Goal: Information Seeking & Learning: Learn about a topic

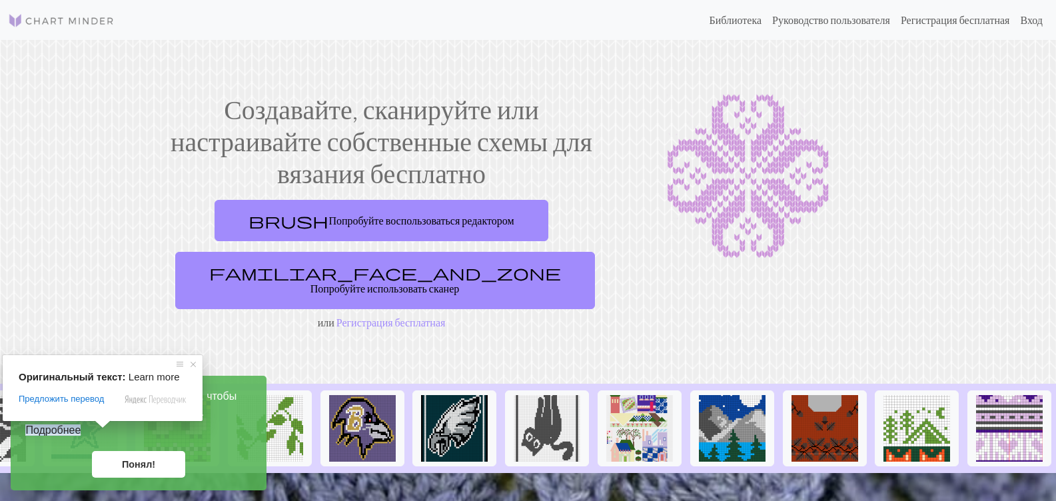
click at [68, 433] on ya-tr-span "Подробнее" at bounding box center [52, 430] width 55 height 11
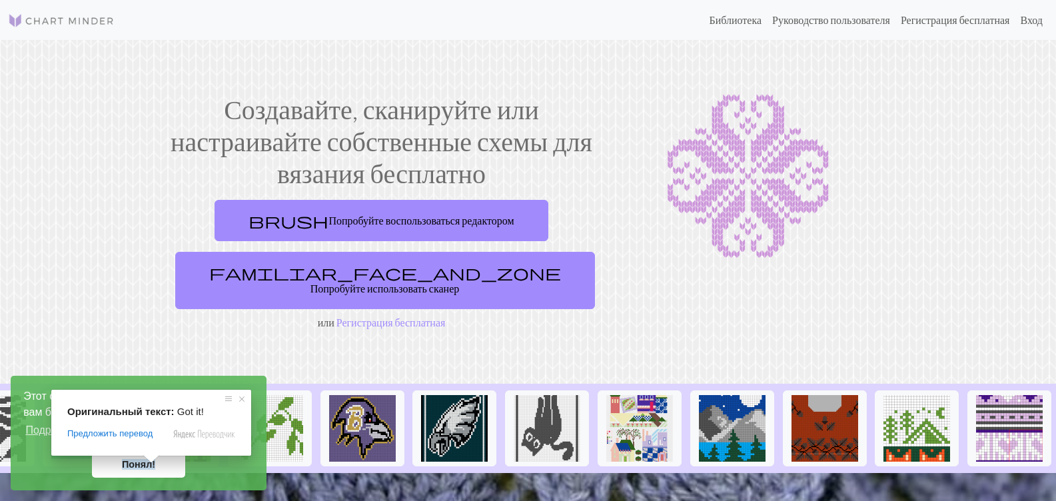
click at [141, 461] on ya-tr-span "Понял!" at bounding box center [138, 464] width 33 height 11
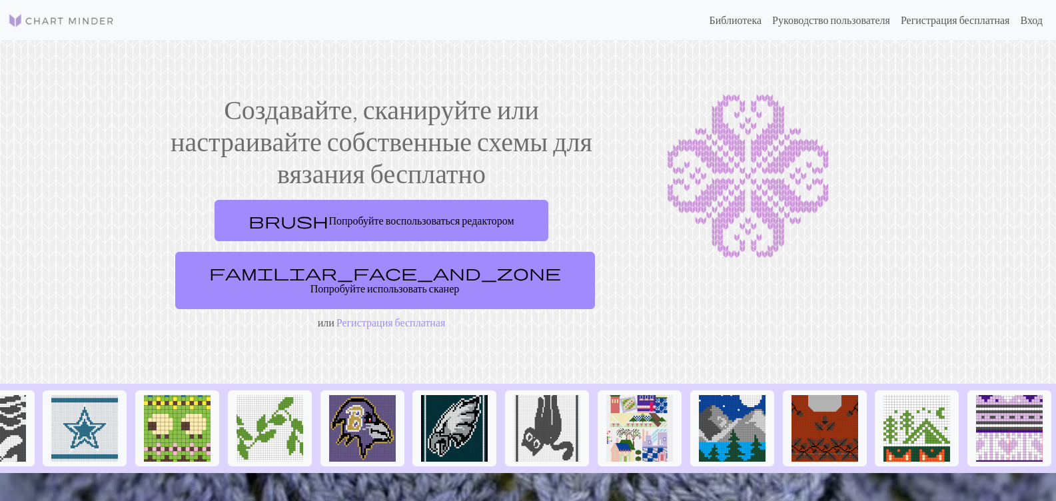
click at [755, 266] on div at bounding box center [748, 211] width 293 height 237
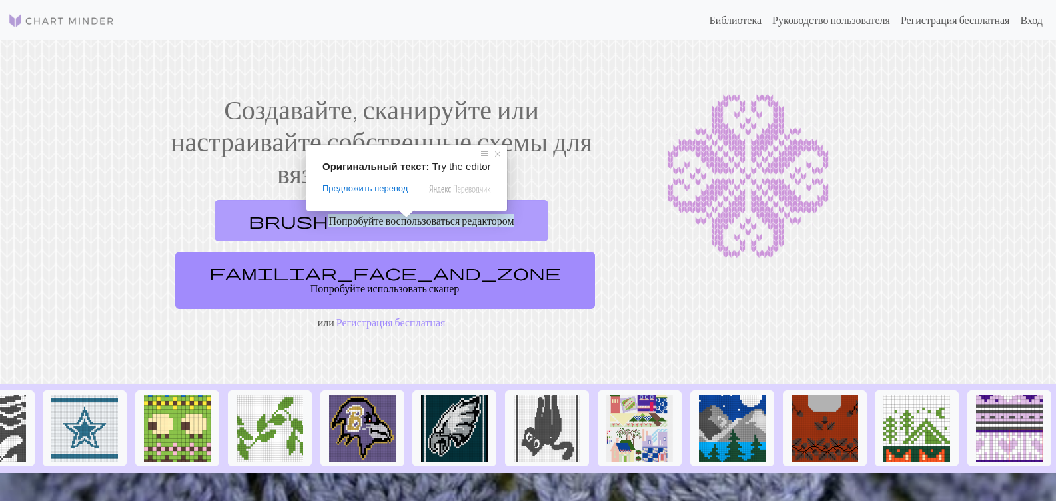
click at [336, 220] on ya-tr-span "Попробуйте воспользоваться редактором" at bounding box center [421, 220] width 185 height 13
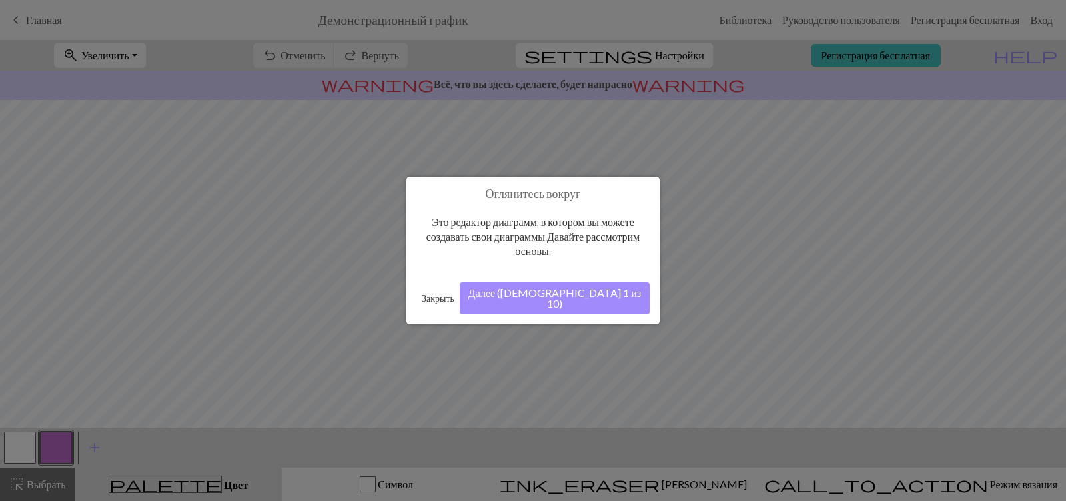
click at [590, 301] on button "Далее ([DEMOGRAPHIC_DATA] 1 из 10)" at bounding box center [555, 299] width 190 height 32
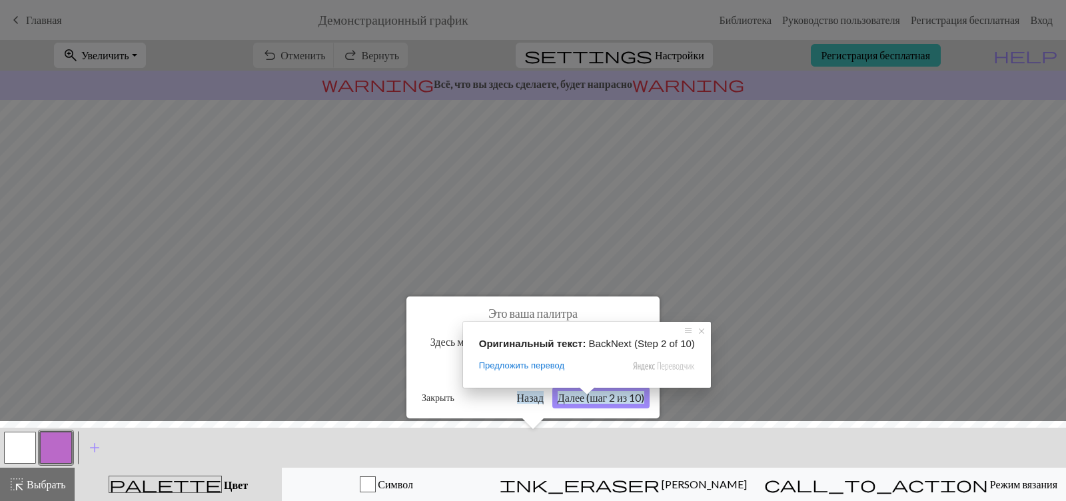
click at [585, 395] on span at bounding box center [586, 391] width 17 height 8
click at [625, 402] on ya-tr-span "Далее (шаг 2 из 10)" at bounding box center [601, 397] width 87 height 13
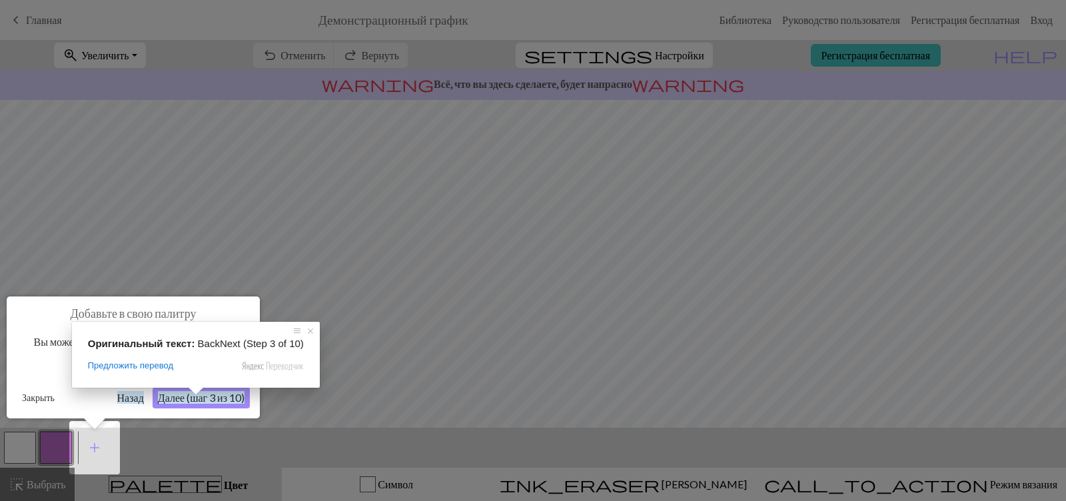
click at [189, 395] on span at bounding box center [195, 391] width 17 height 8
click at [236, 401] on ya-tr-span "Далее (шаг 3 из 10)" at bounding box center [201, 397] width 87 height 13
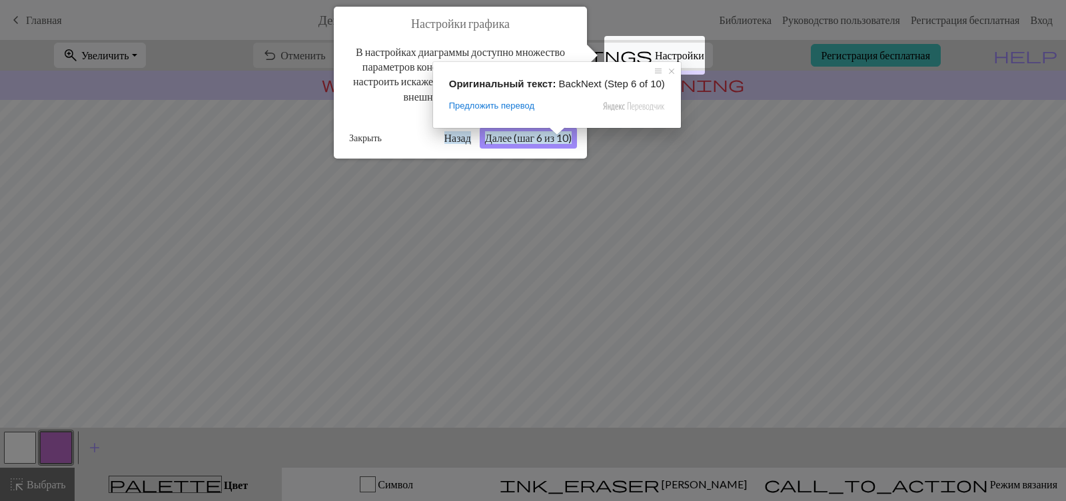
click at [548, 135] on span at bounding box center [556, 131] width 17 height 8
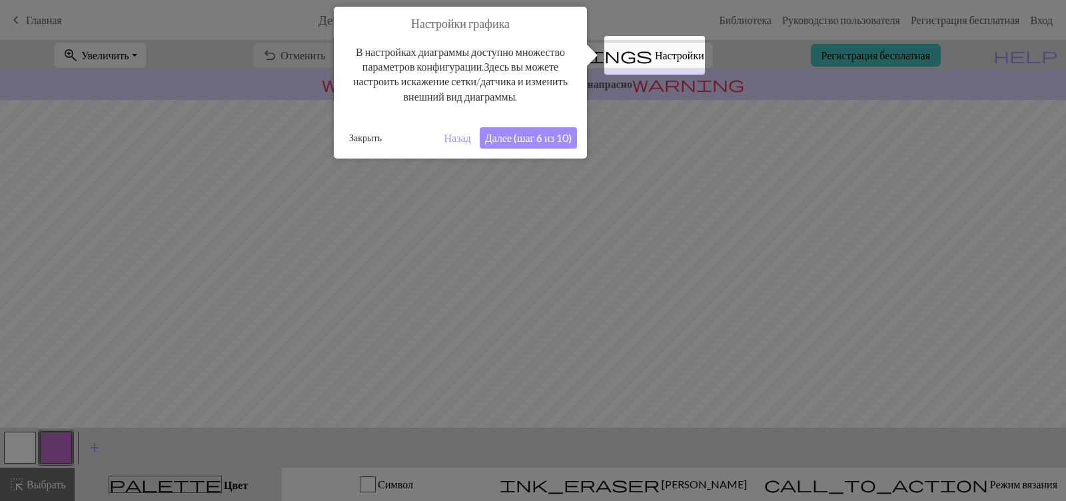
click at [502, 141] on ya-tr-span "Далее (шаг 6 из 10)" at bounding box center [528, 137] width 87 height 13
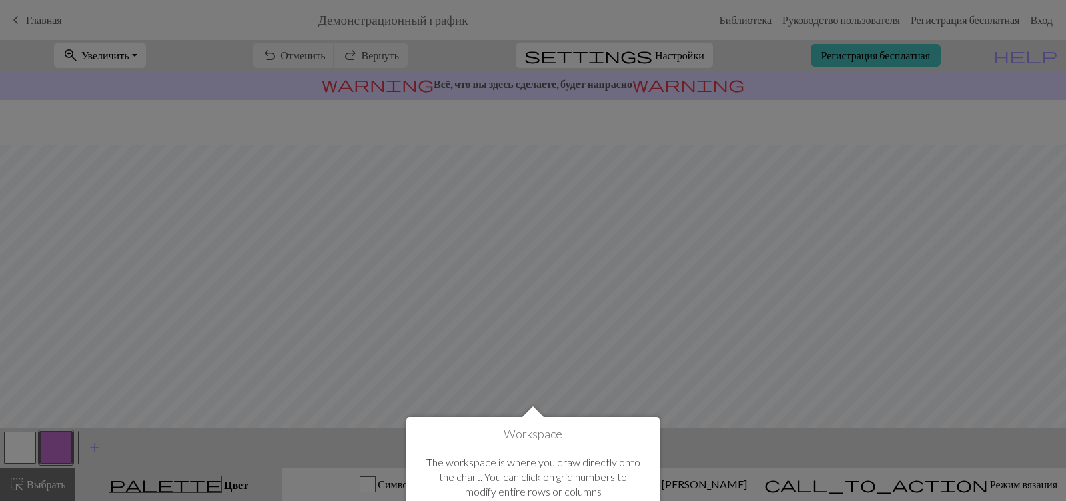
scroll to position [80, 0]
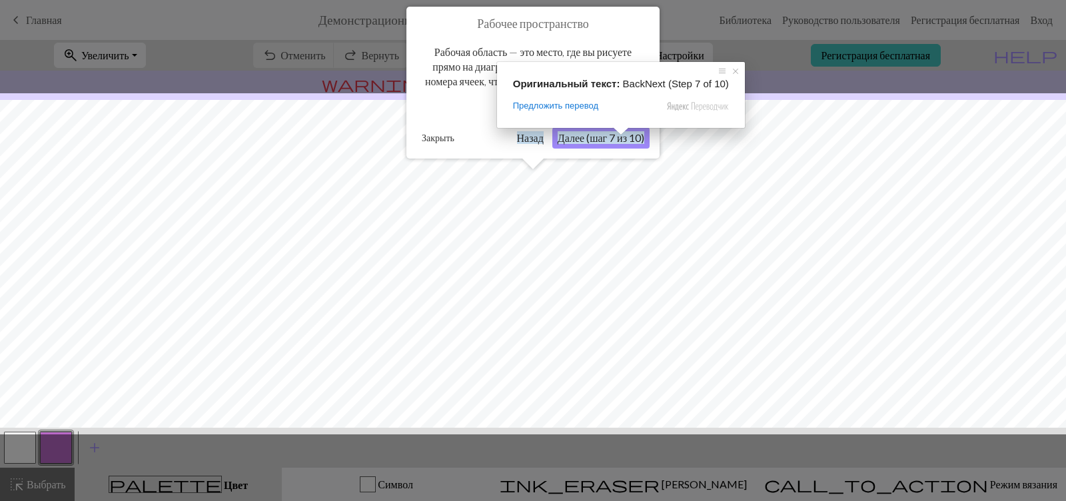
click at [617, 139] on ya-tr-span "Далее (шаг 7 из 10)" at bounding box center [601, 137] width 87 height 13
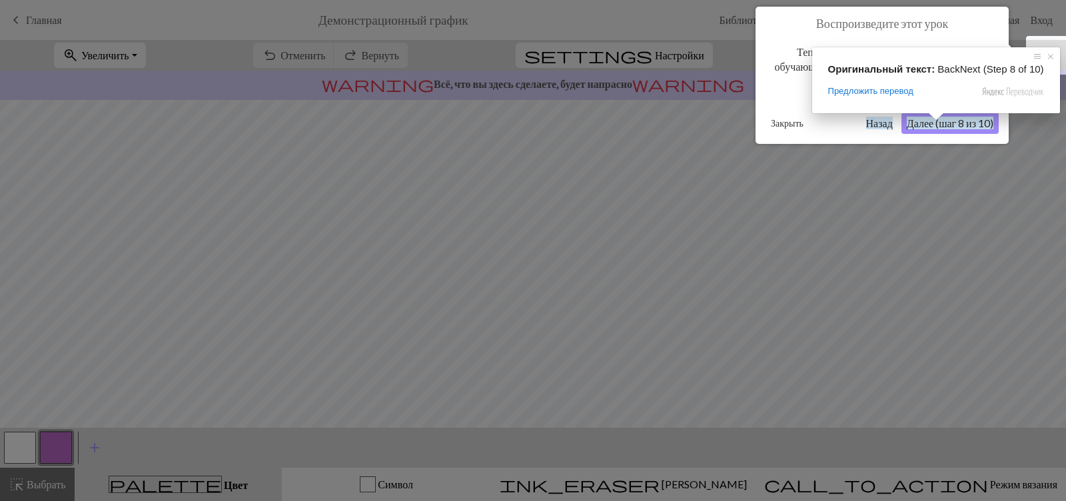
click at [970, 121] on ya-tr-span "Далее (шаг 8 из 10)" at bounding box center [950, 123] width 87 height 13
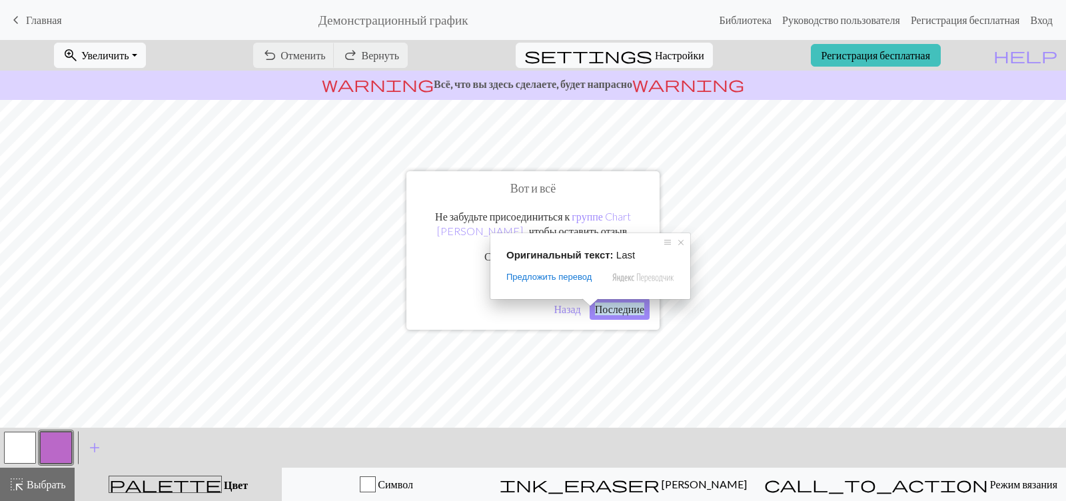
click at [606, 309] on ya-tr-span "Последние" at bounding box center [619, 309] width 49 height 13
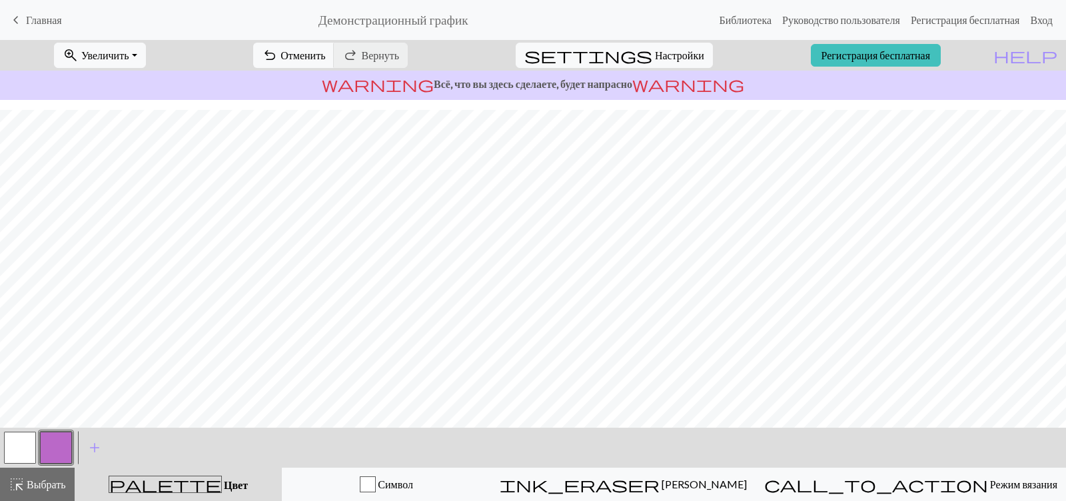
scroll to position [169, 0]
click at [335, 62] on button "undo Отменить Отменить" at bounding box center [293, 55] width 81 height 25
click at [363, 55] on div "undo Отменить Отменить redo Вернуть Вернуть" at bounding box center [330, 55] width 175 height 31
click at [329, 59] on div "undo Отменить Отменить redo Вернуть Вернуть" at bounding box center [330, 55] width 175 height 31
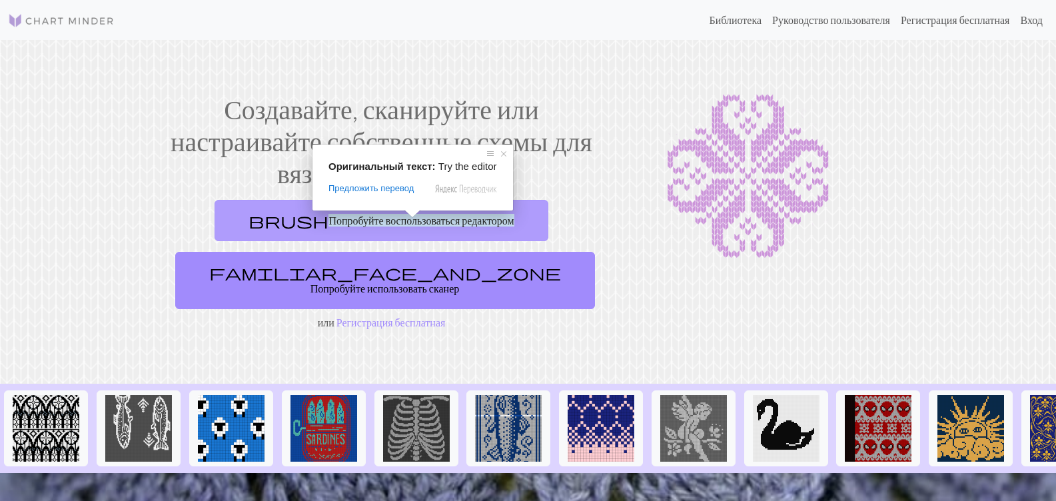
click at [411, 224] on ya-tr-span "Попробуйте воспользоваться редактором" at bounding box center [421, 220] width 185 height 13
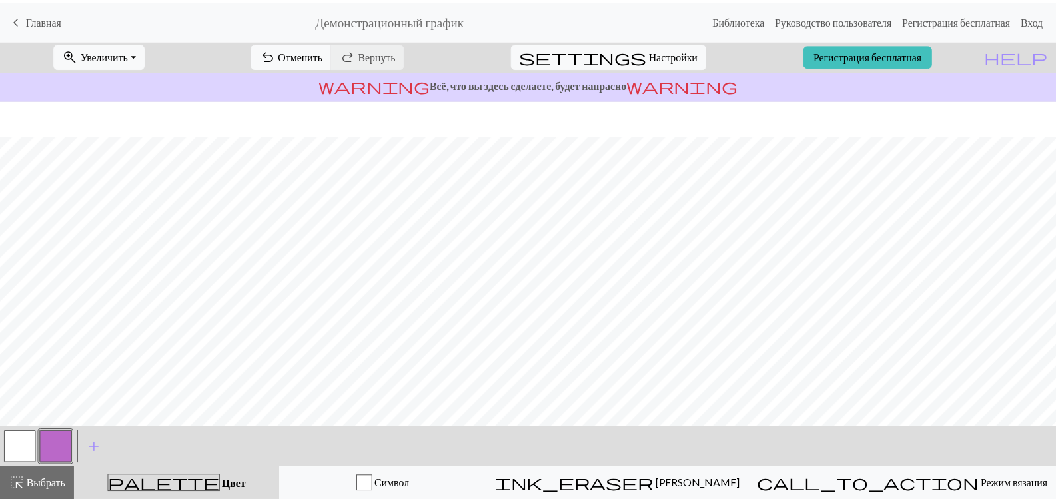
scroll to position [169, 0]
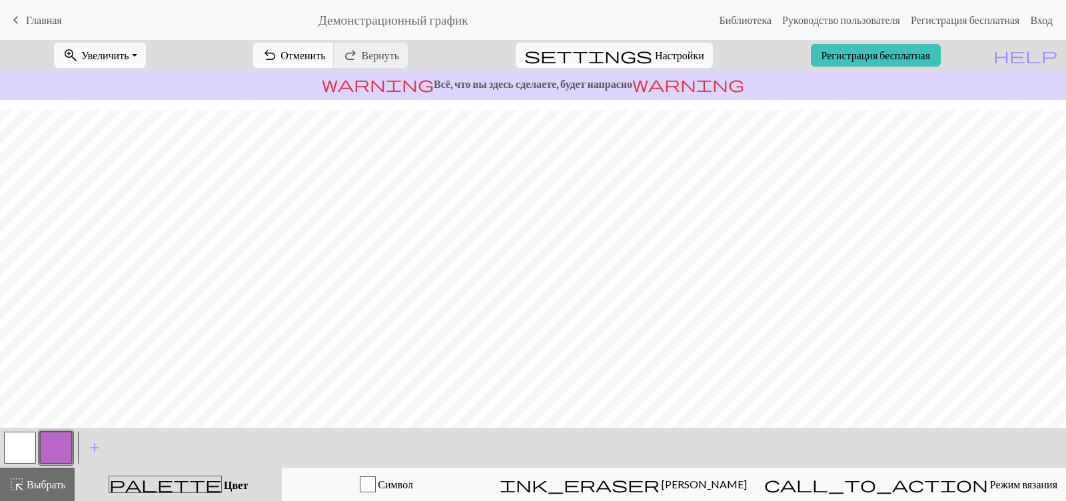
click at [46, 22] on ya-tr-span "Главная" at bounding box center [44, 19] width 36 height 13
drag, startPoint x: 46, startPoint y: 22, endPoint x: 50, endPoint y: 28, distance: 7.2
click at [46, 22] on ya-tr-span "Главная" at bounding box center [44, 19] width 36 height 13
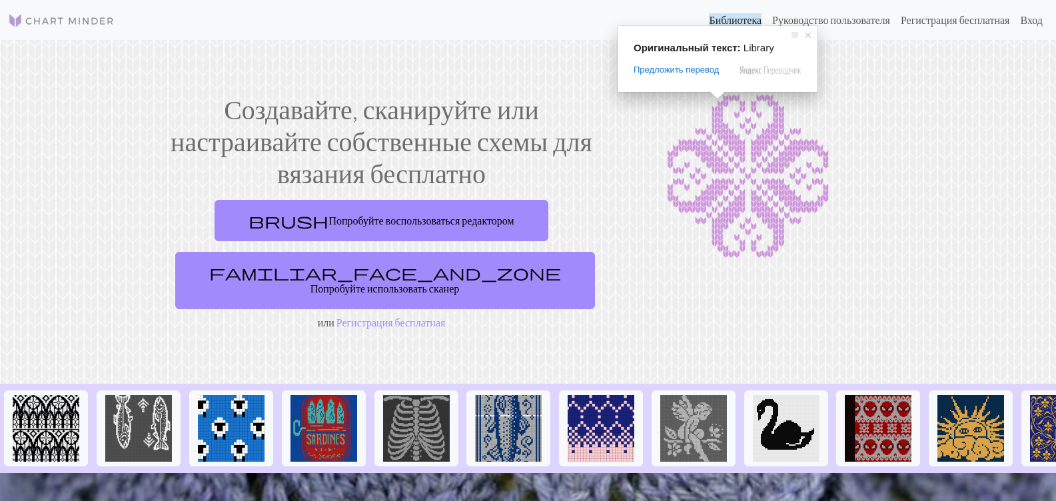
click at [714, 20] on ya-tr-span "Библиотека" at bounding box center [735, 19] width 53 height 13
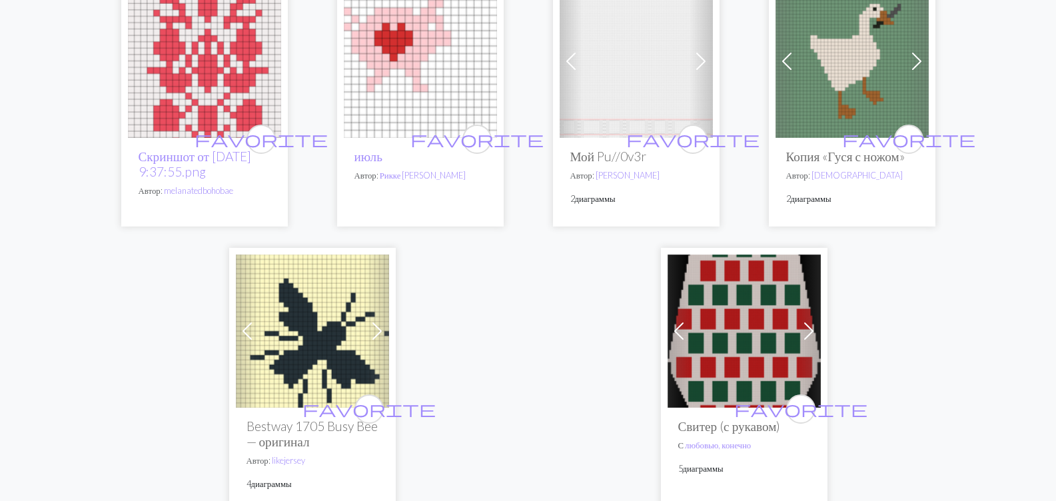
scroll to position [3465, 0]
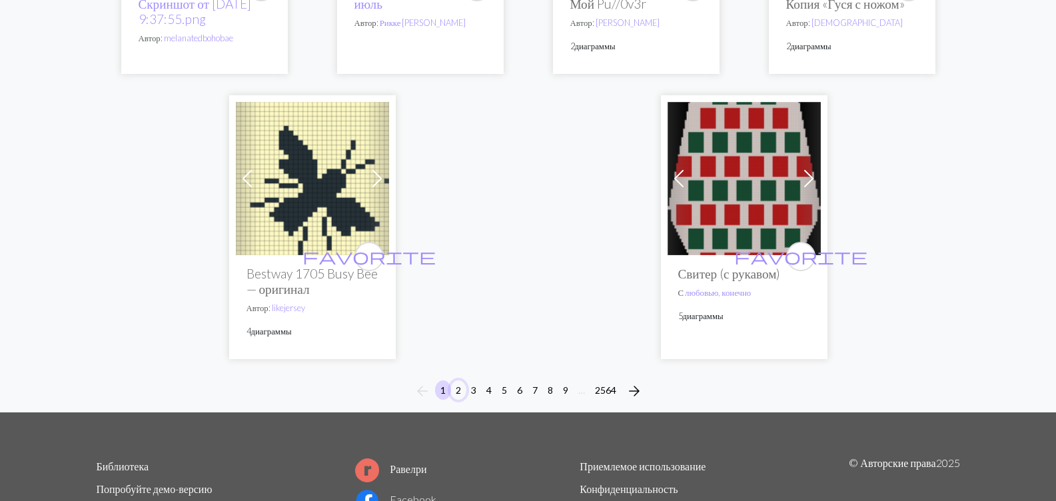
click at [456, 384] on button "2" at bounding box center [459, 390] width 16 height 19
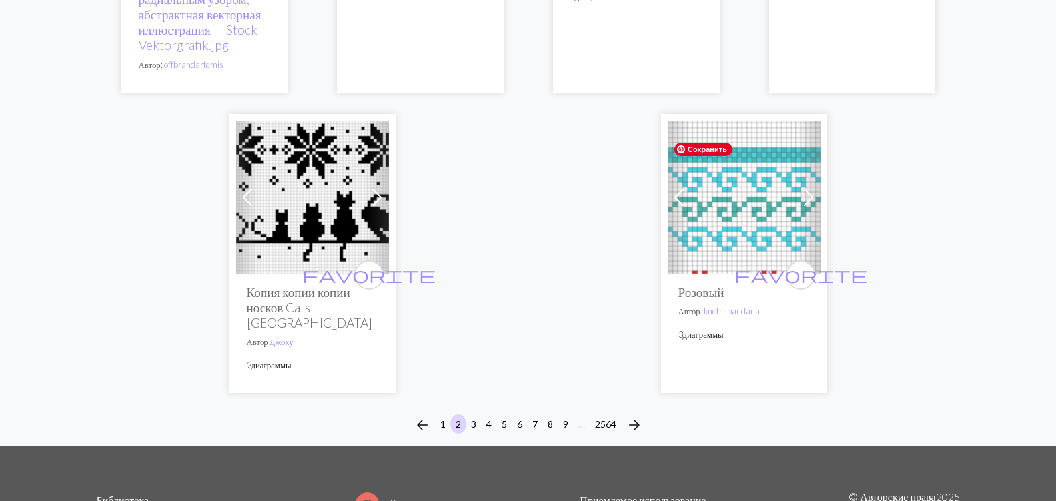
scroll to position [3493, 0]
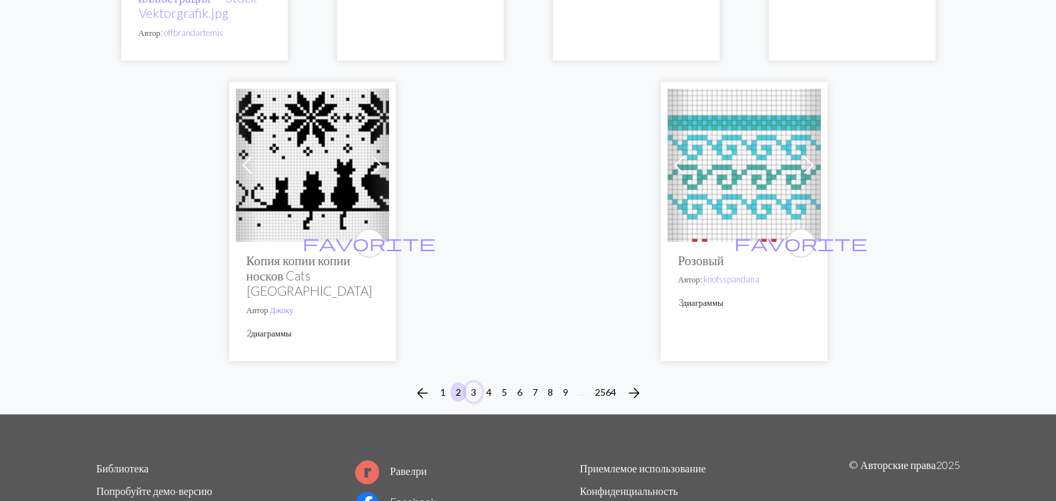
click at [473, 393] on button "3" at bounding box center [474, 392] width 16 height 19
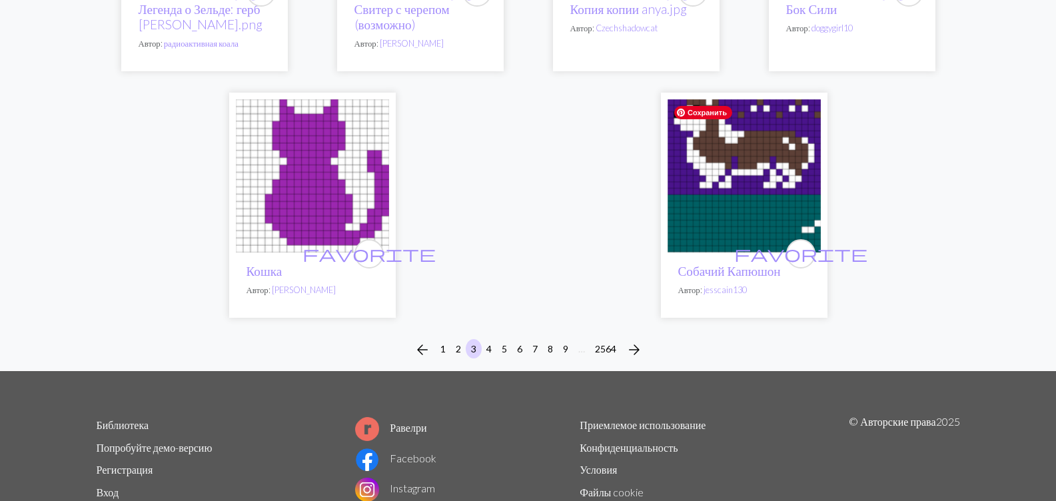
scroll to position [3543, 0]
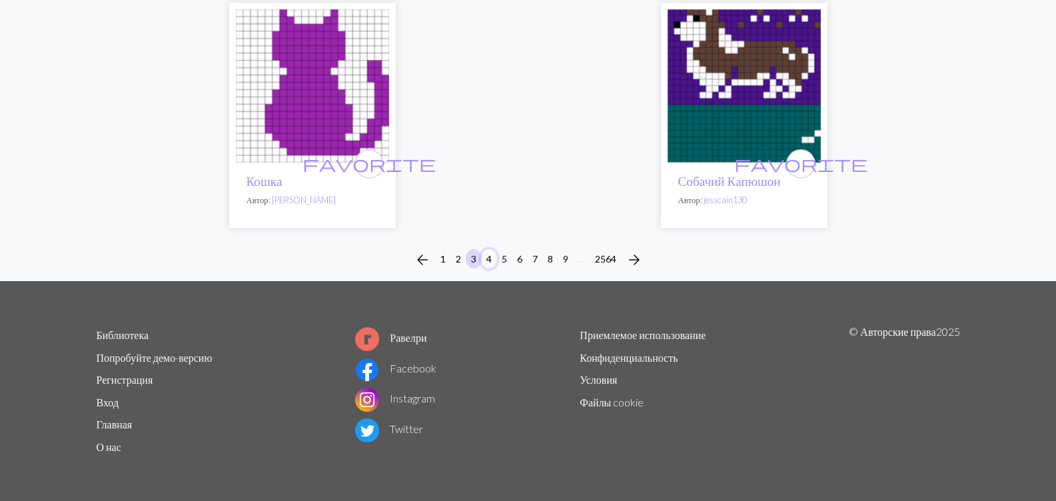
click at [489, 259] on button "4" at bounding box center [489, 258] width 16 height 19
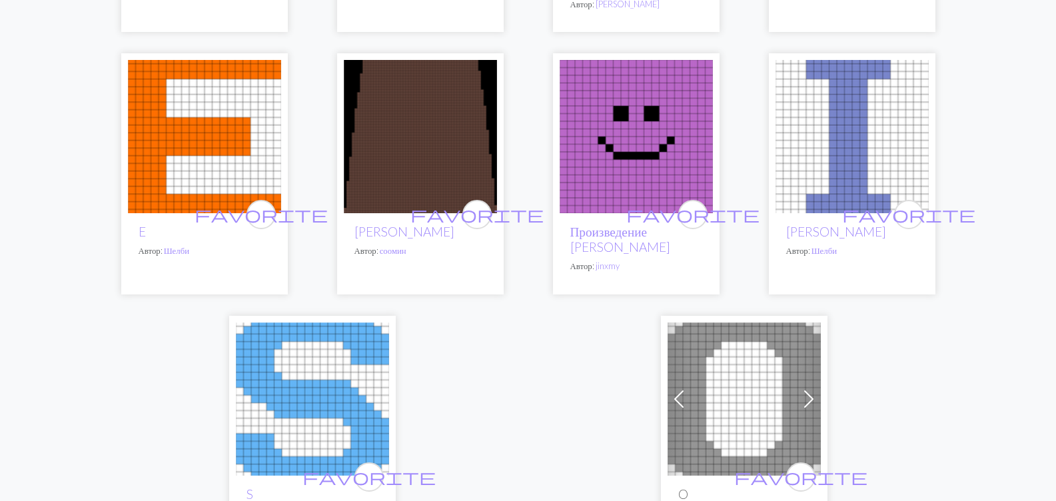
scroll to position [3599, 0]
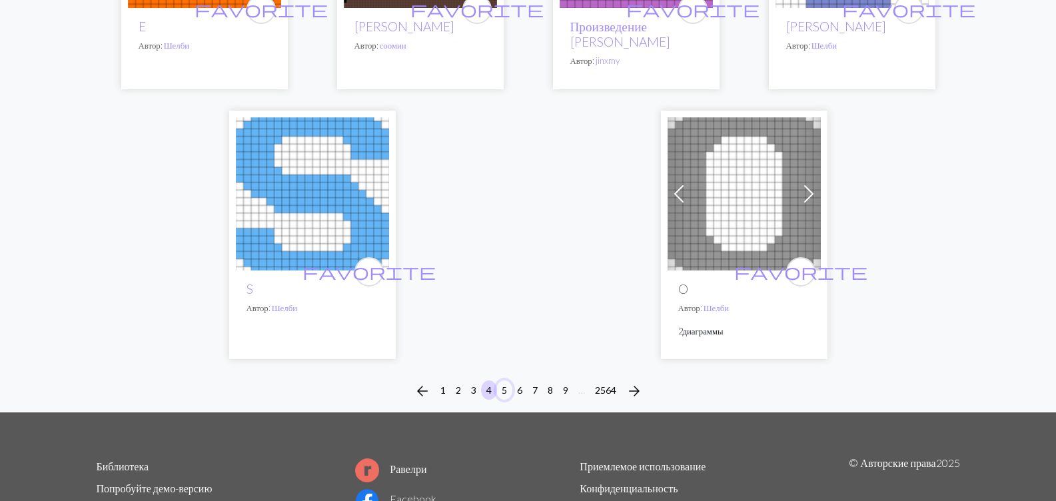
click at [502, 381] on button "5" at bounding box center [504, 390] width 16 height 19
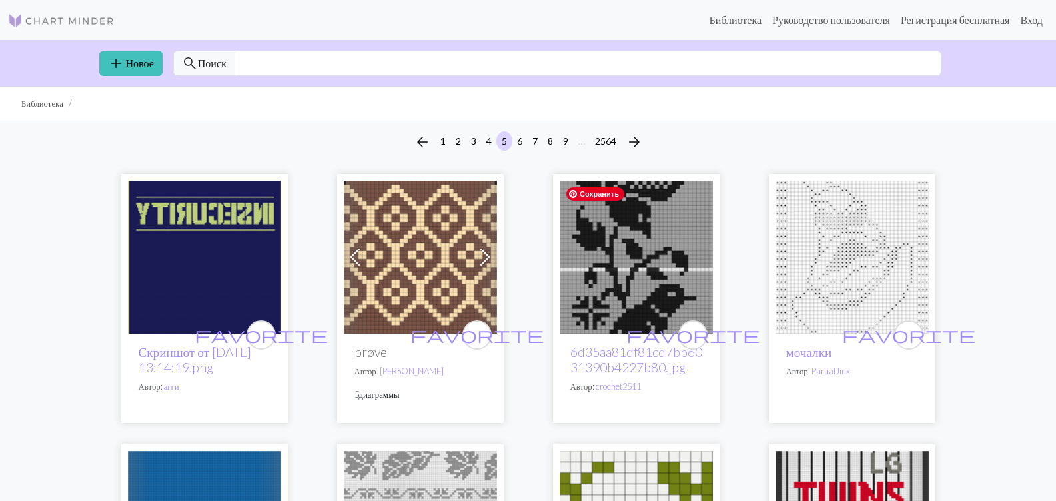
click at [618, 268] on img at bounding box center [636, 257] width 153 height 153
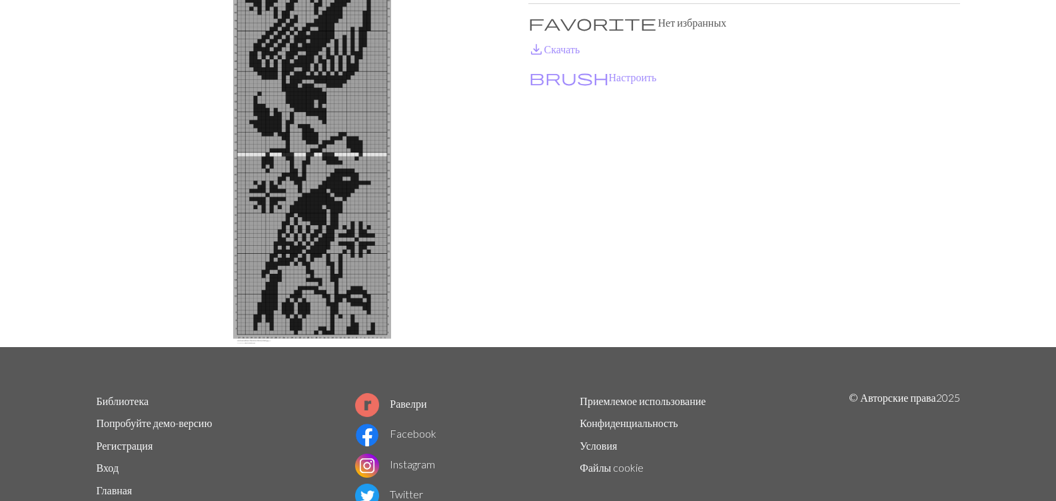
scroll to position [60, 0]
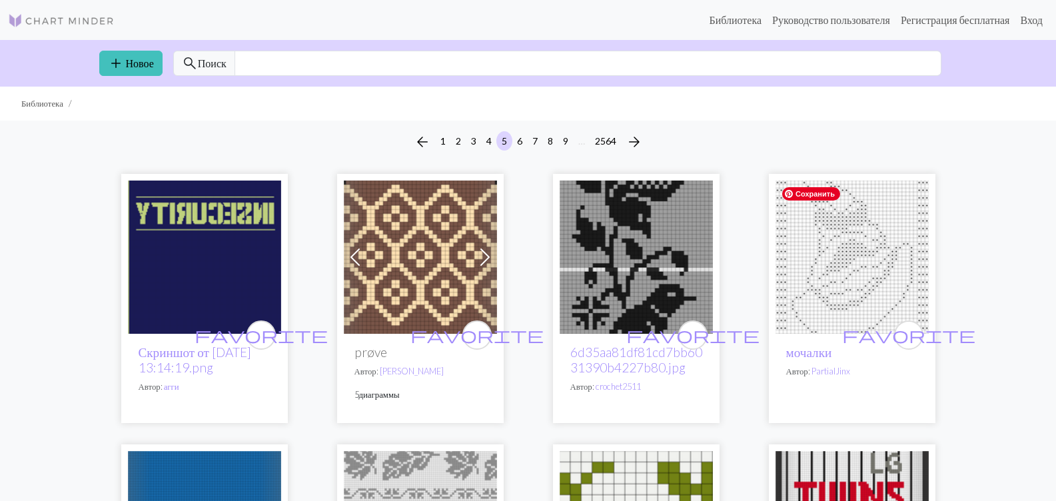
click at [844, 270] on img at bounding box center [852, 257] width 153 height 153
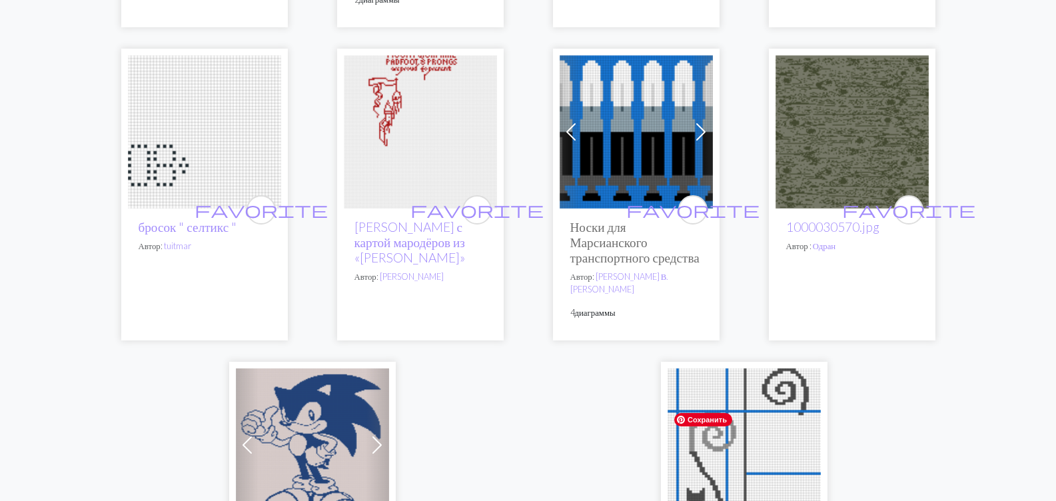
scroll to position [3532, 0]
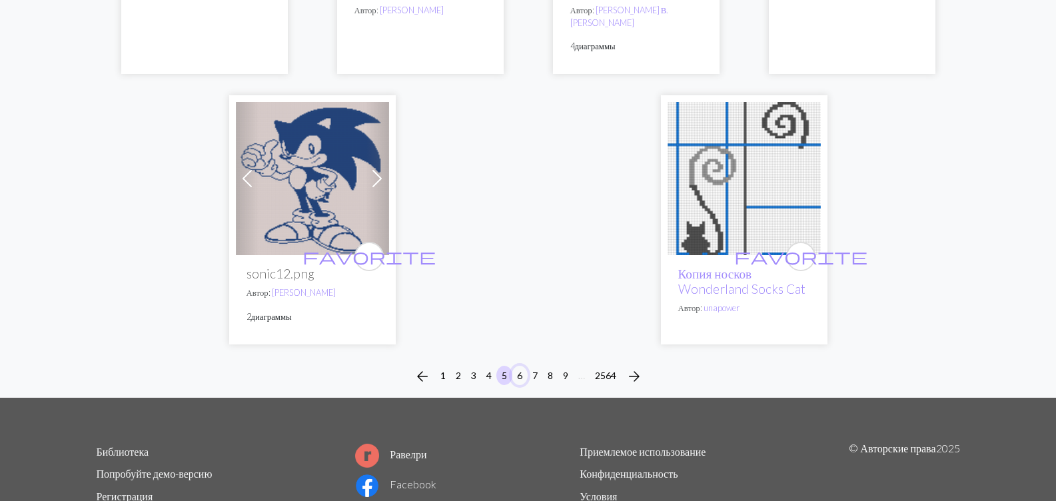
click at [518, 385] on button "6" at bounding box center [520, 375] width 16 height 19
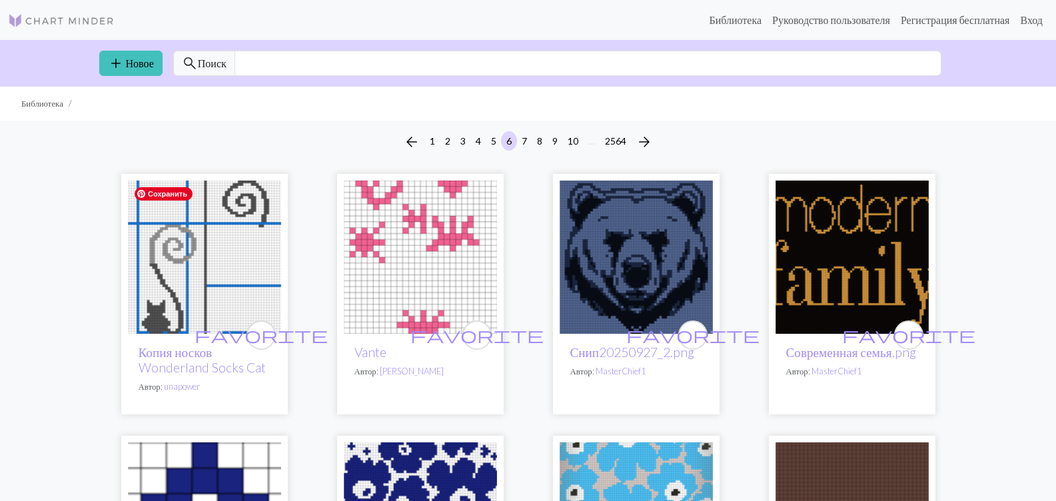
click at [230, 274] on img at bounding box center [204, 257] width 153 height 153
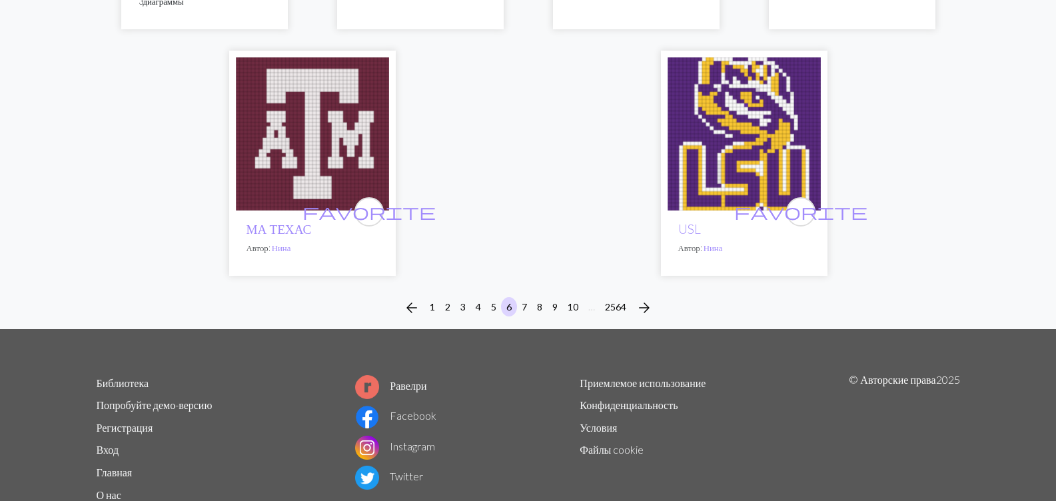
scroll to position [3465, 0]
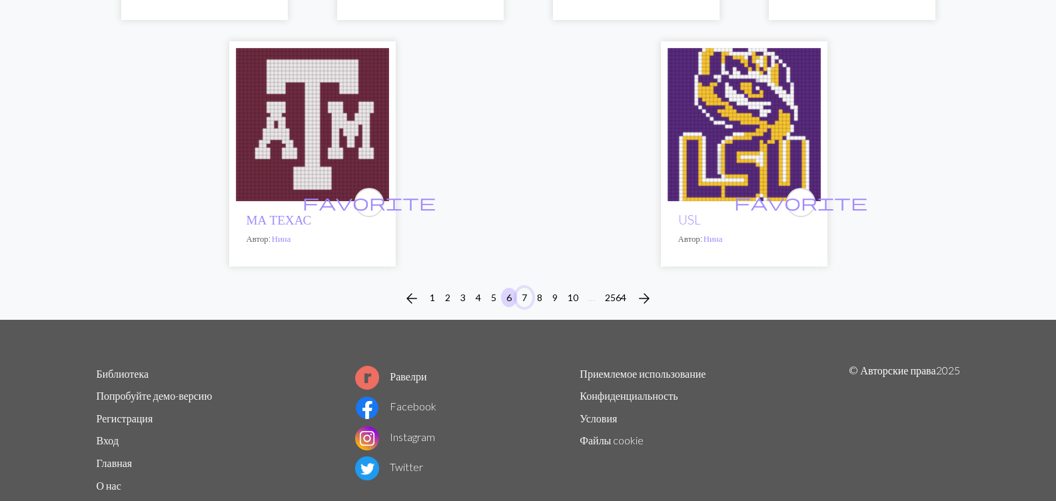
click at [525, 307] on button "7" at bounding box center [524, 297] width 16 height 19
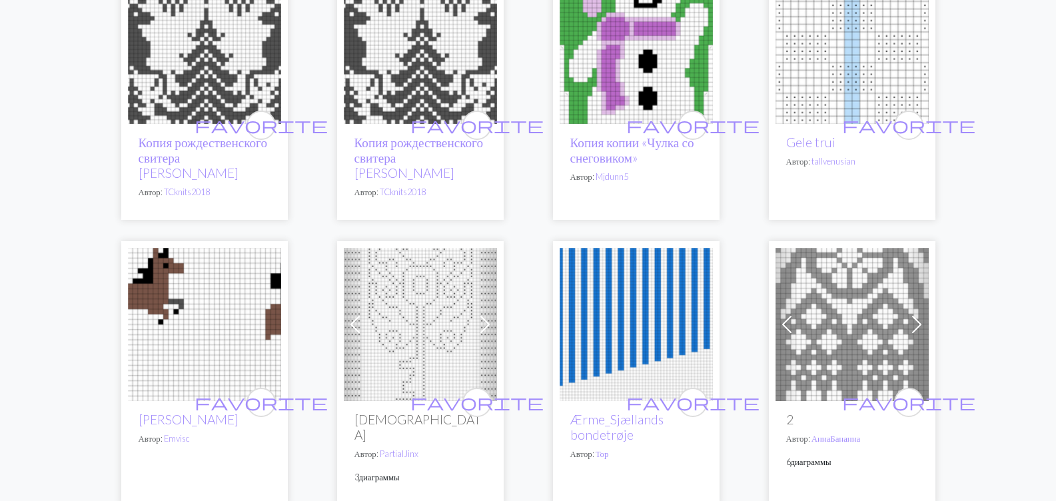
scroll to position [1466, 0]
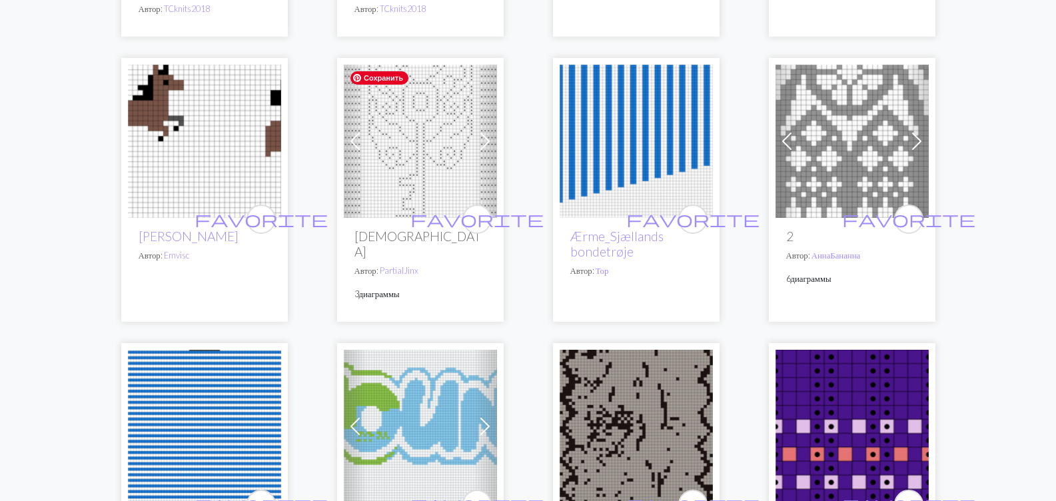
click at [408, 140] on img at bounding box center [420, 141] width 153 height 153
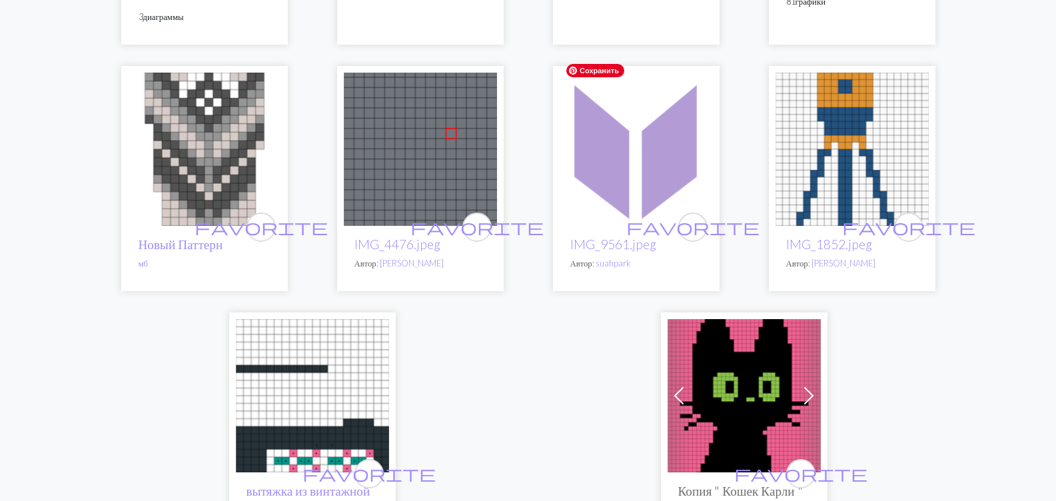
scroll to position [3332, 0]
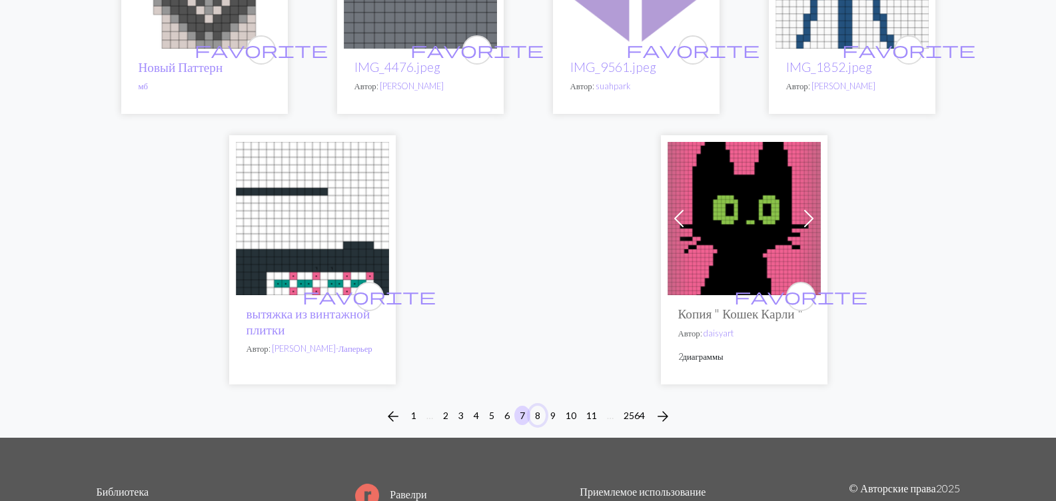
click at [538, 406] on button "8" at bounding box center [538, 415] width 16 height 19
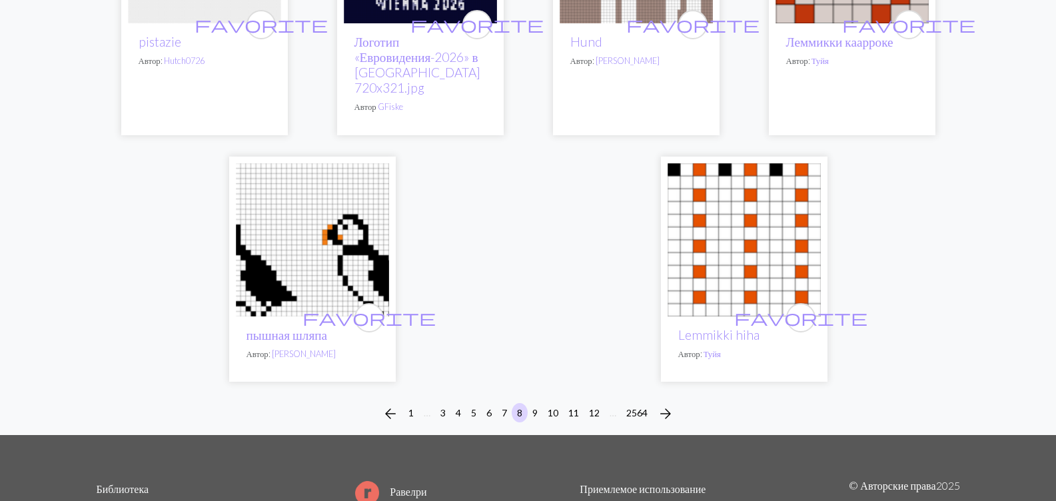
scroll to position [3487, 0]
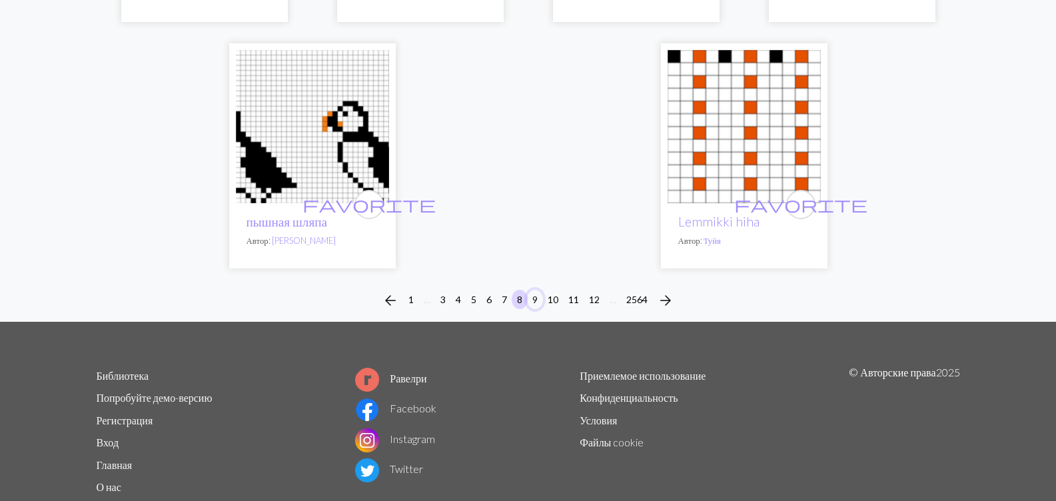
click at [533, 290] on button "9" at bounding box center [535, 299] width 16 height 19
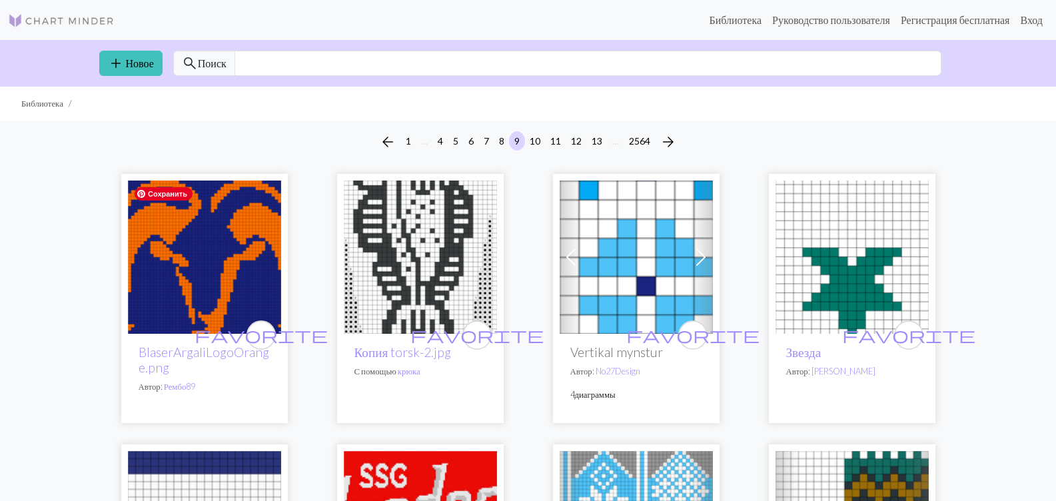
click at [250, 188] on img at bounding box center [204, 257] width 153 height 153
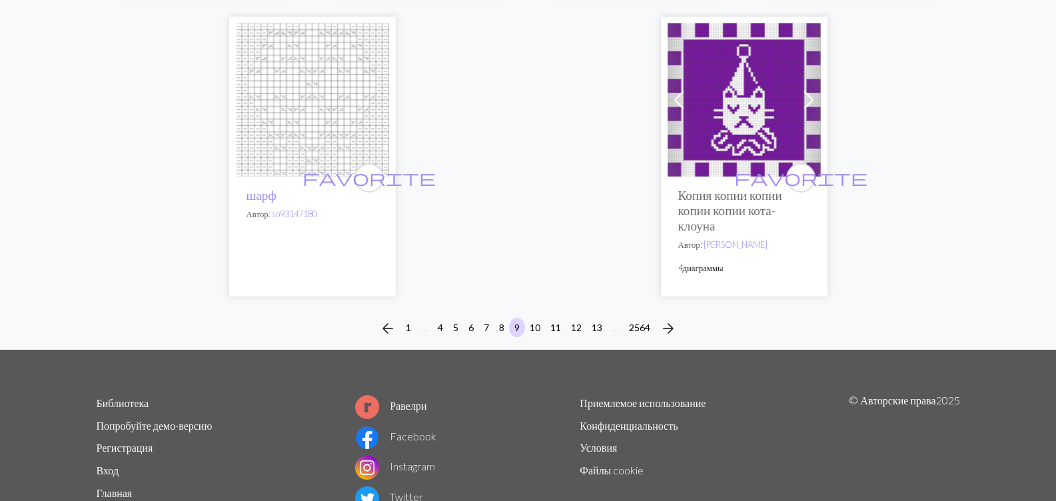
scroll to position [3465, 0]
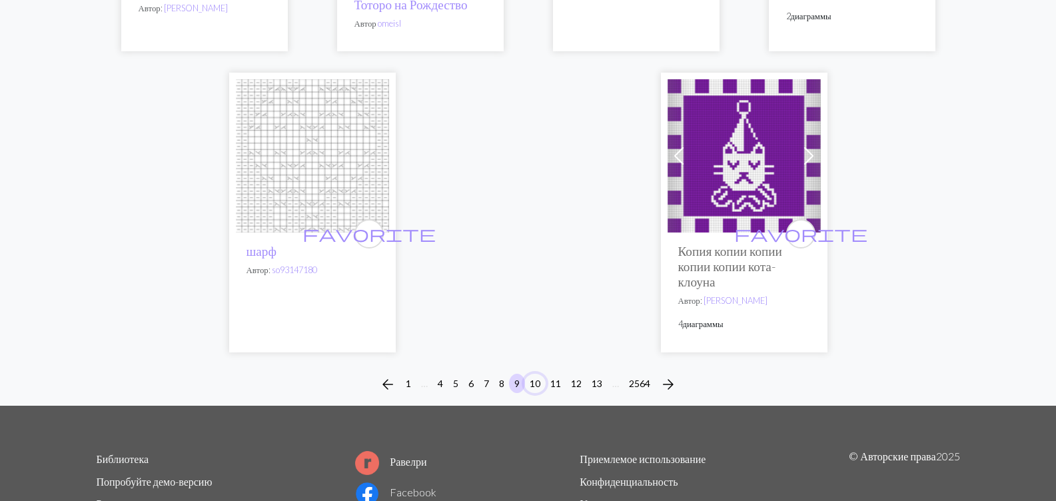
click at [537, 393] on button "10" at bounding box center [534, 383] width 21 height 19
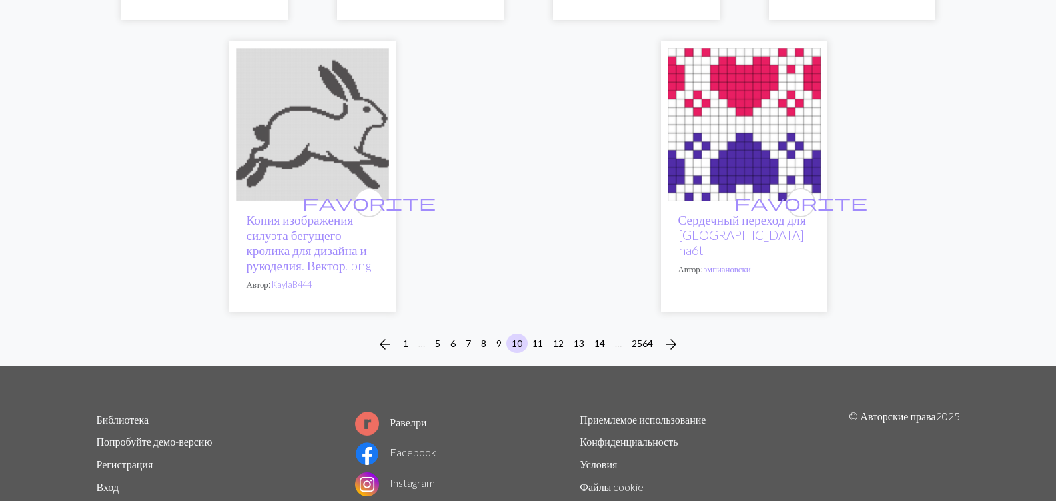
scroll to position [3550, 0]
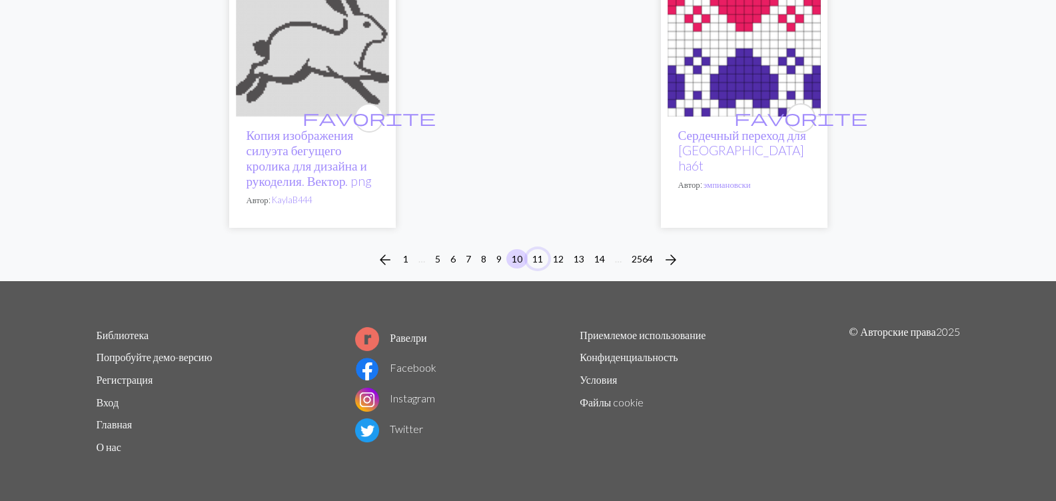
click at [536, 260] on button "11" at bounding box center [537, 258] width 21 height 19
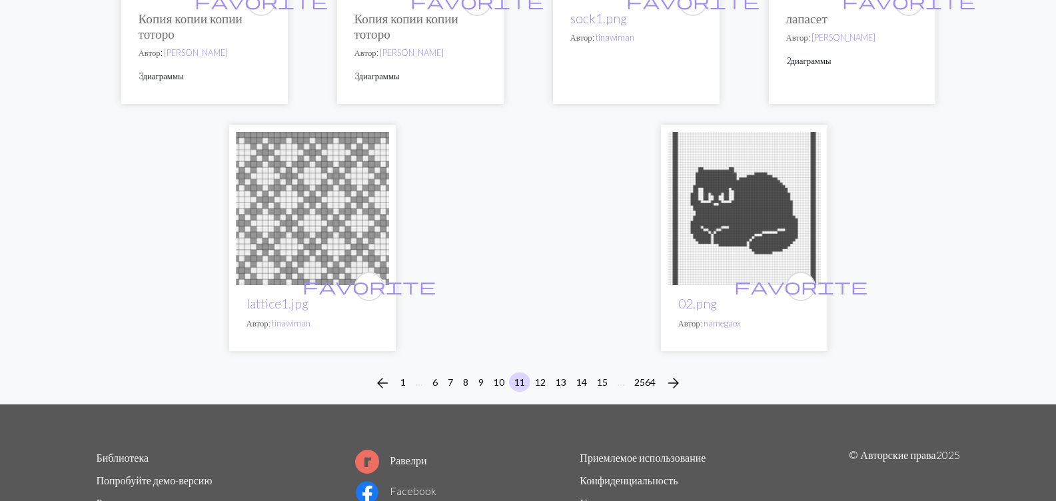
scroll to position [3533, 0]
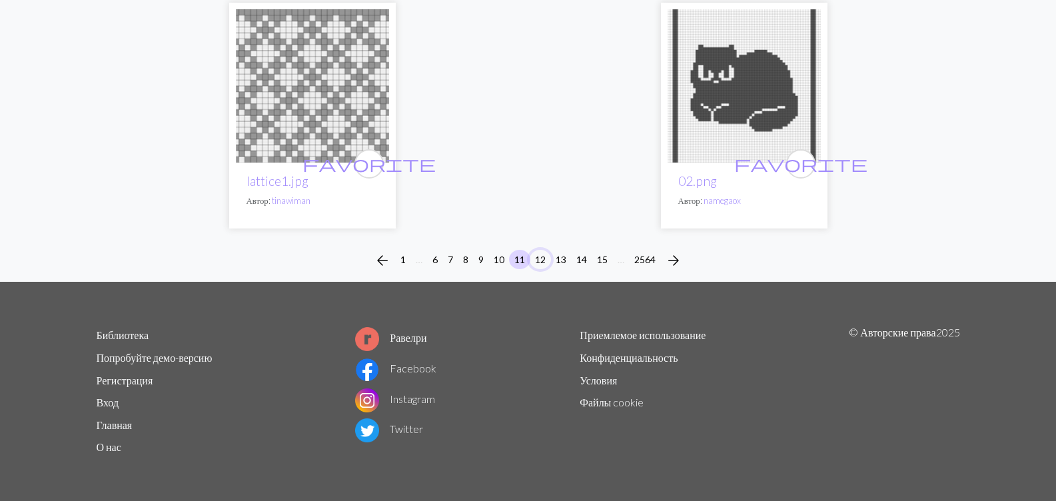
click at [540, 261] on button "12" at bounding box center [540, 259] width 21 height 19
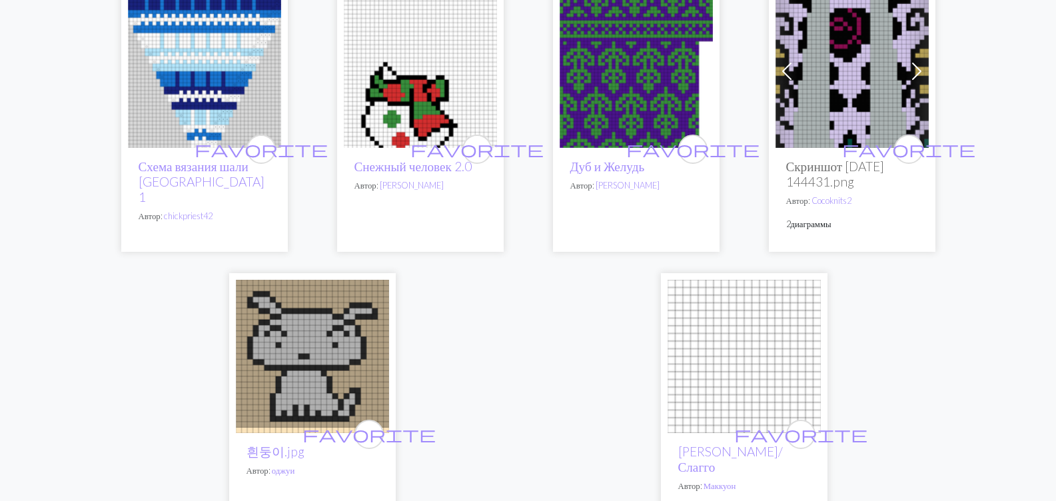
scroll to position [3403, 0]
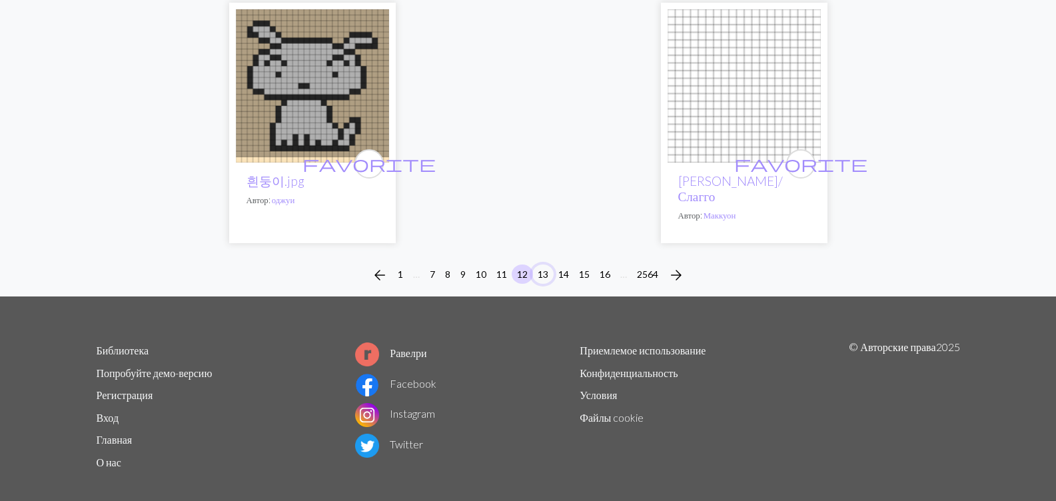
click at [539, 265] on button "13" at bounding box center [542, 274] width 21 height 19
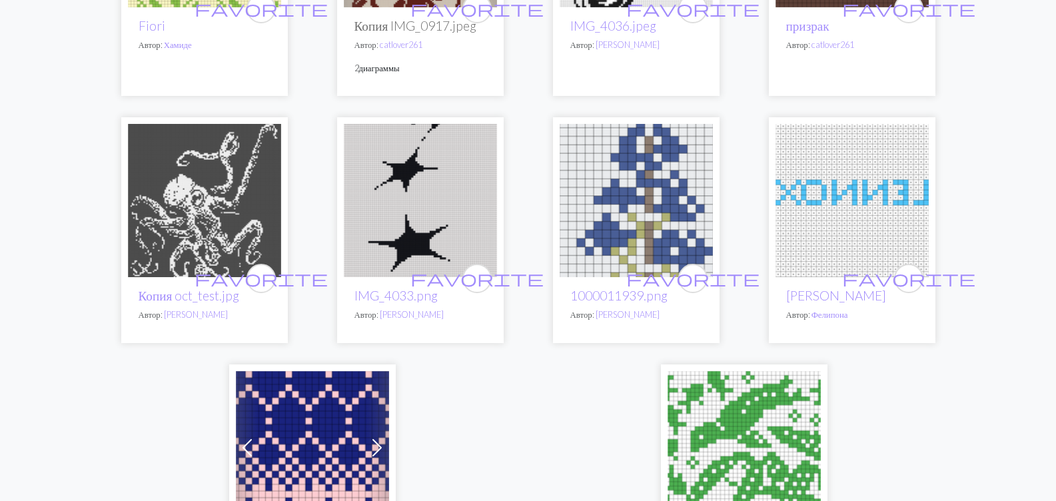
scroll to position [3332, 0]
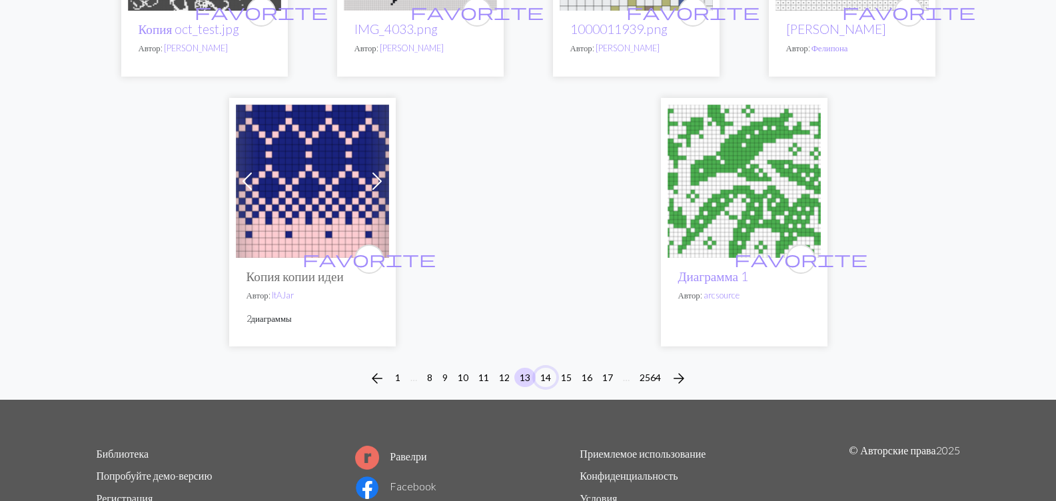
click at [547, 387] on button "14" at bounding box center [545, 377] width 21 height 19
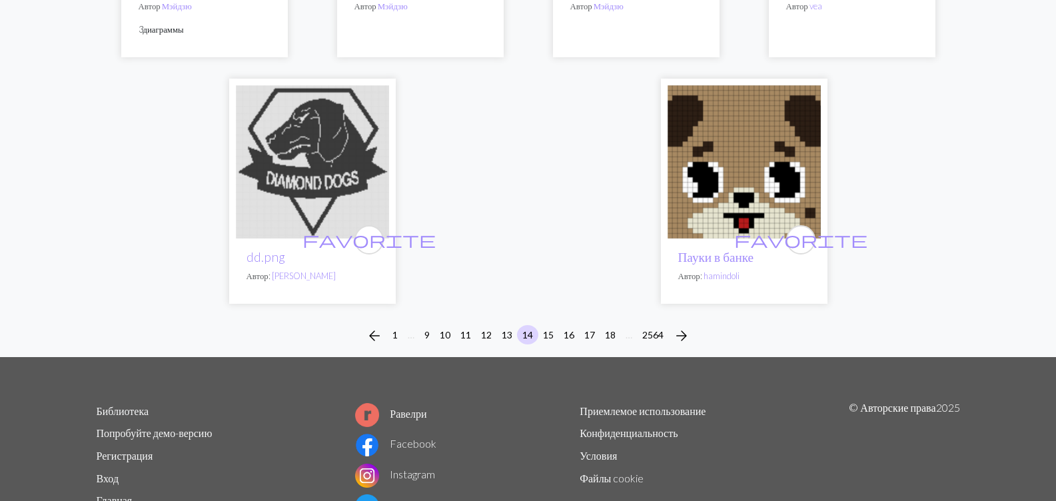
scroll to position [3465, 0]
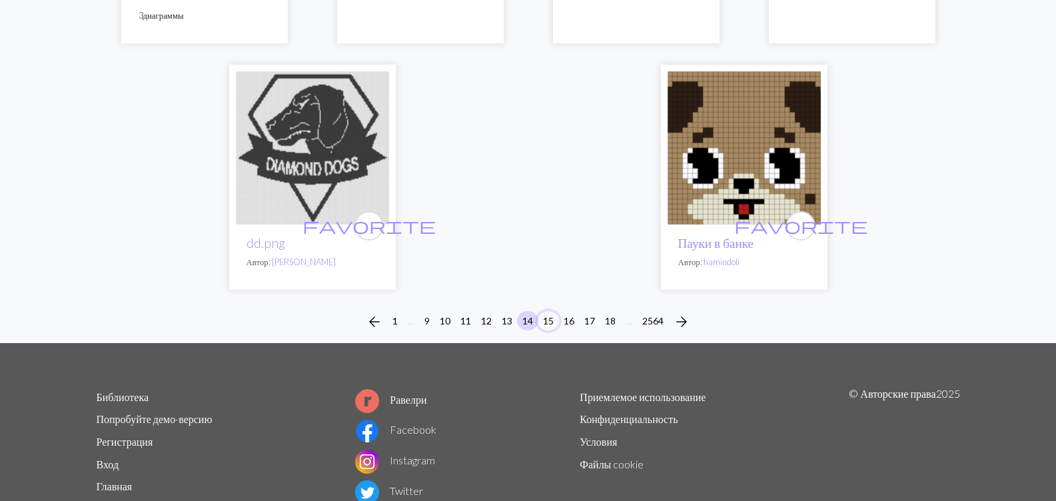
click at [552, 331] on button "15" at bounding box center [548, 320] width 21 height 19
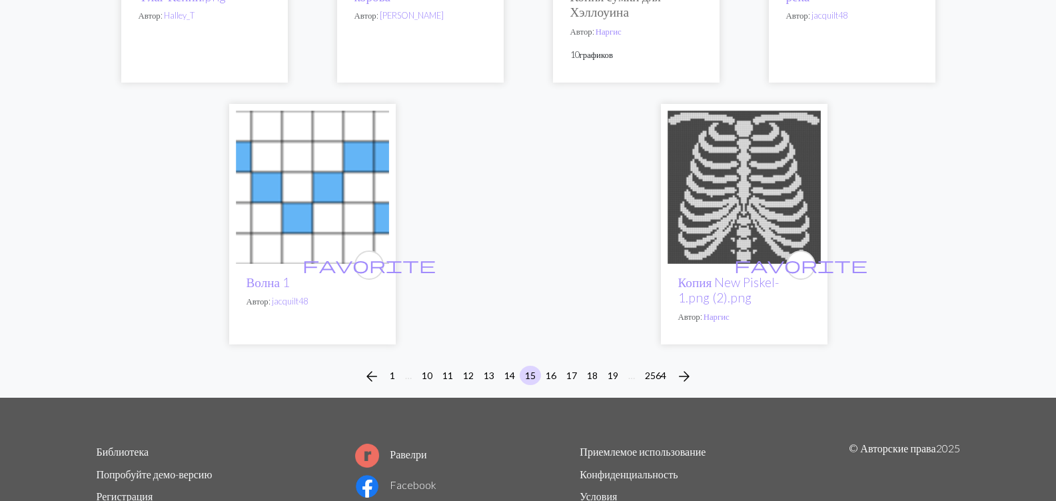
scroll to position [3448, 0]
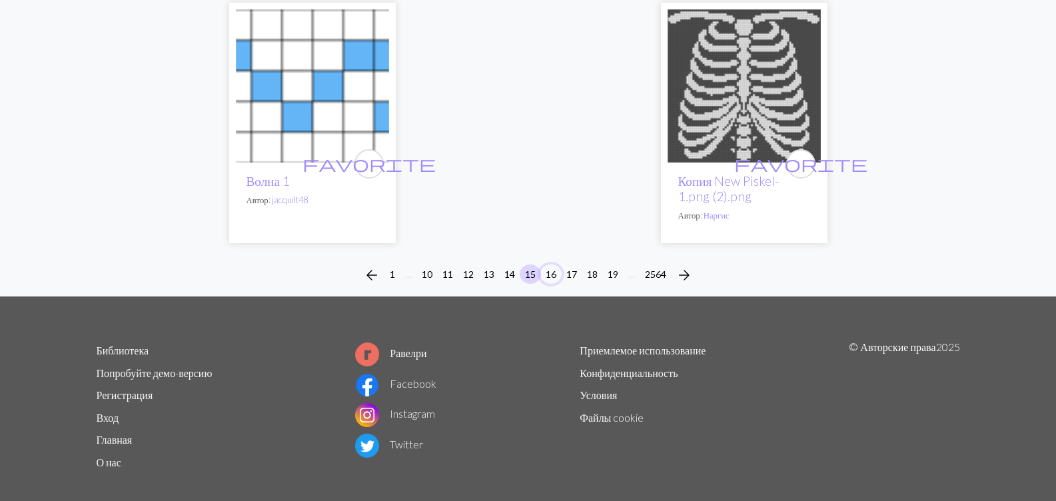
click at [553, 265] on button "16" at bounding box center [550, 274] width 21 height 19
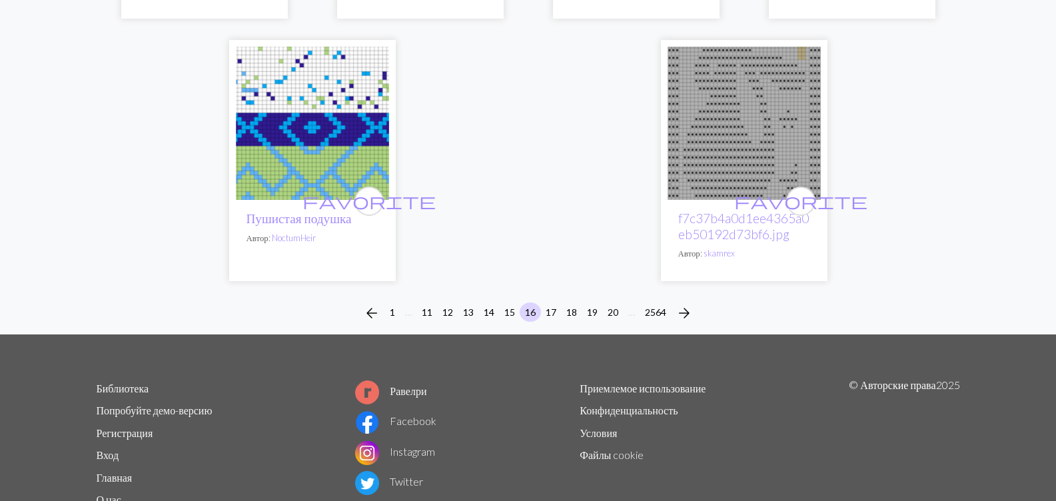
scroll to position [3557, 0]
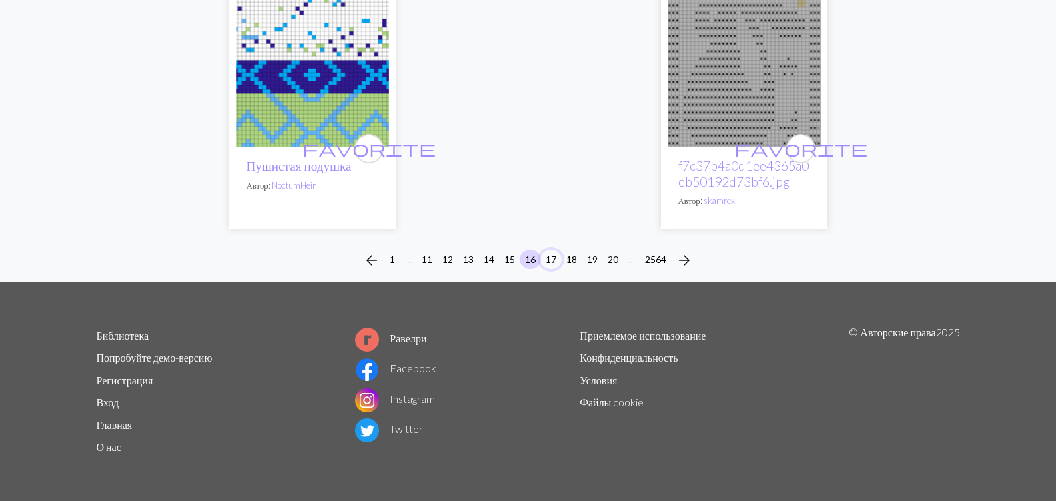
click at [548, 262] on button "17" at bounding box center [550, 259] width 21 height 19
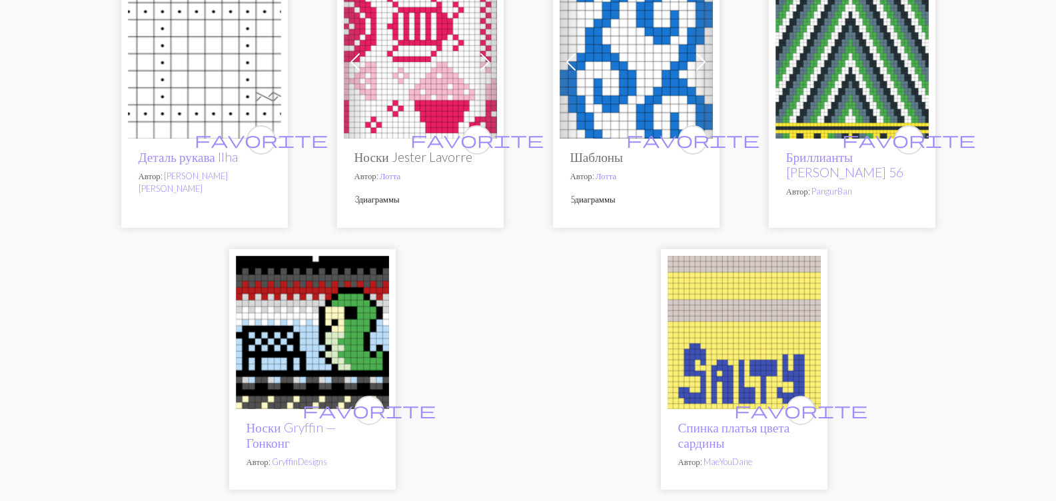
scroll to position [3532, 0]
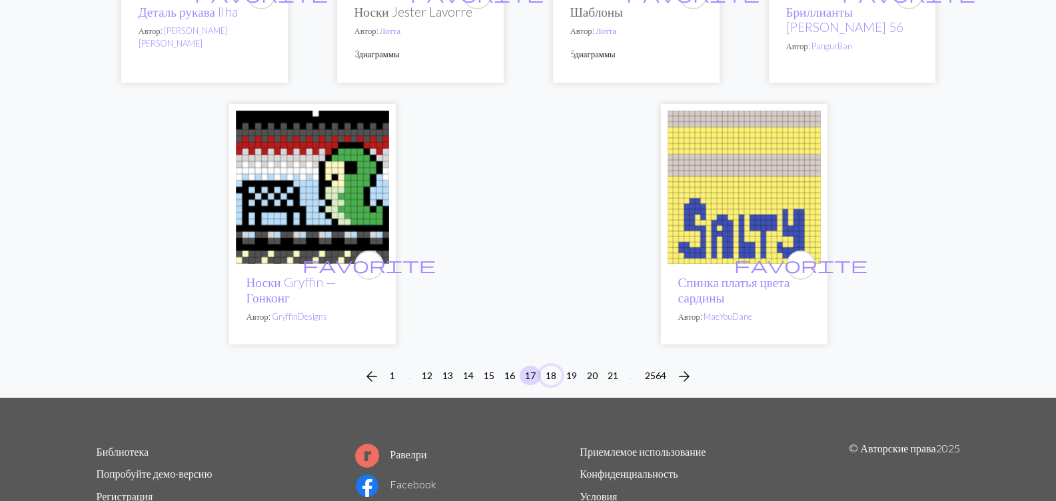
click at [554, 366] on button "18" at bounding box center [550, 375] width 21 height 19
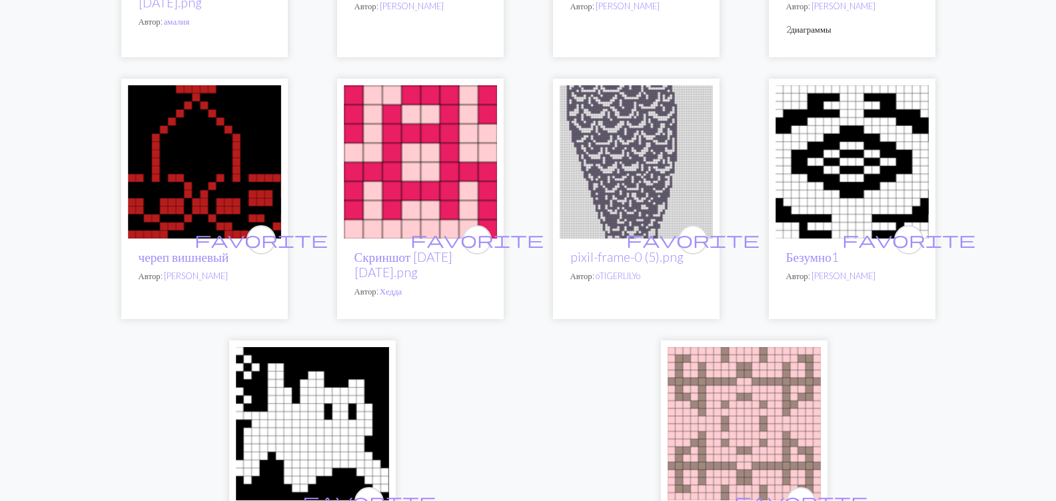
scroll to position [3399, 0]
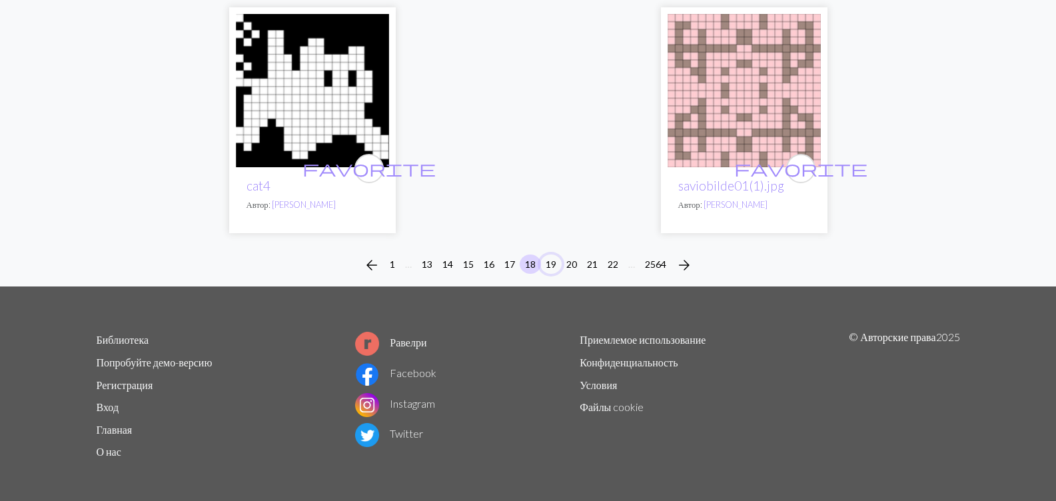
click at [552, 262] on button "19" at bounding box center [550, 264] width 21 height 19
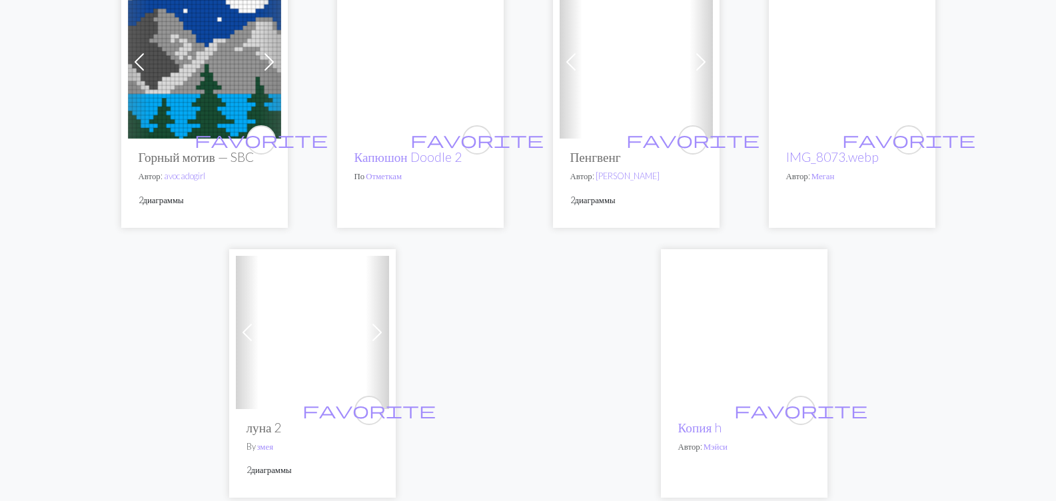
scroll to position [3535, 0]
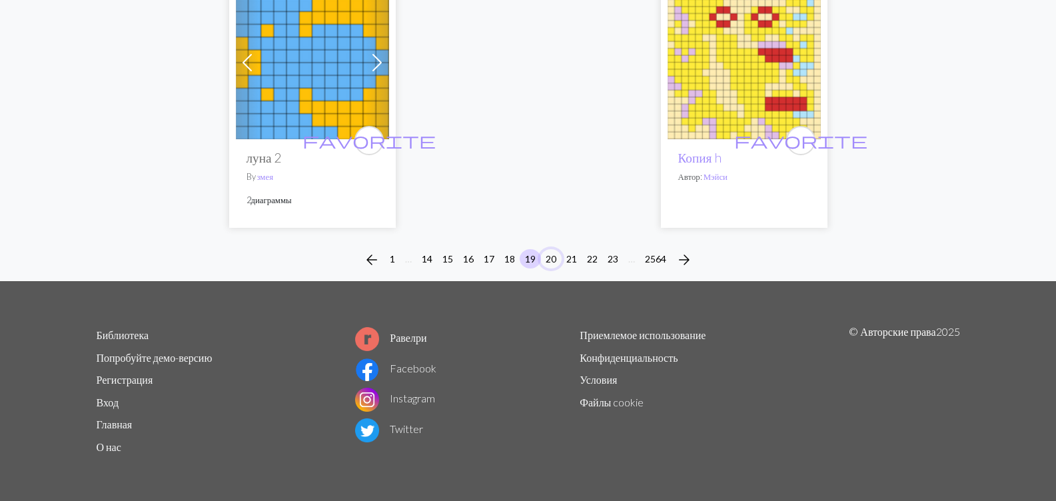
click at [553, 262] on button "20" at bounding box center [550, 258] width 21 height 19
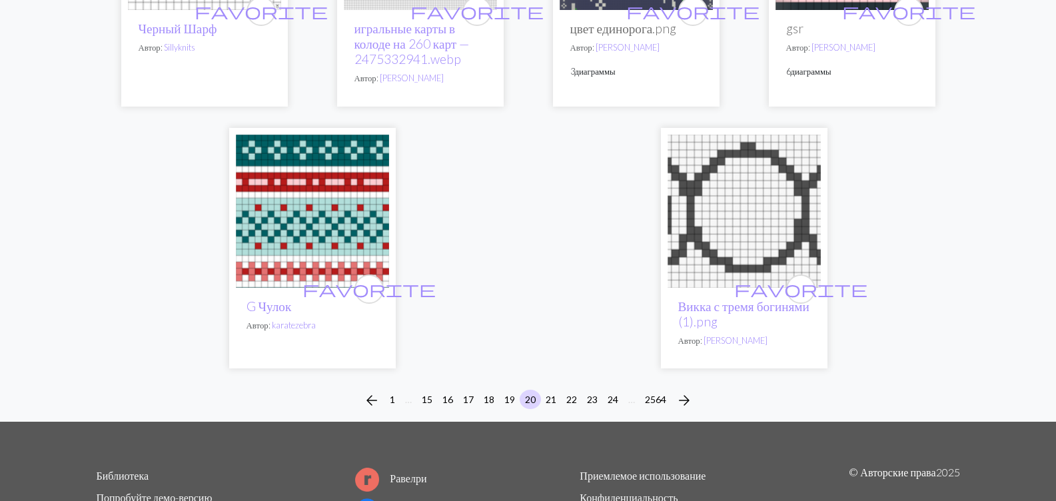
scroll to position [3434, 0]
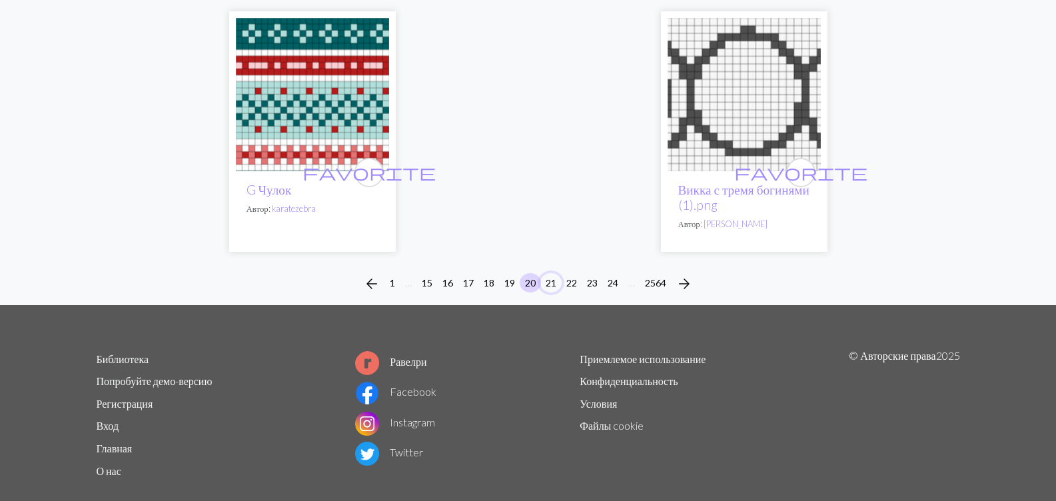
click at [547, 273] on button "21" at bounding box center [550, 282] width 21 height 19
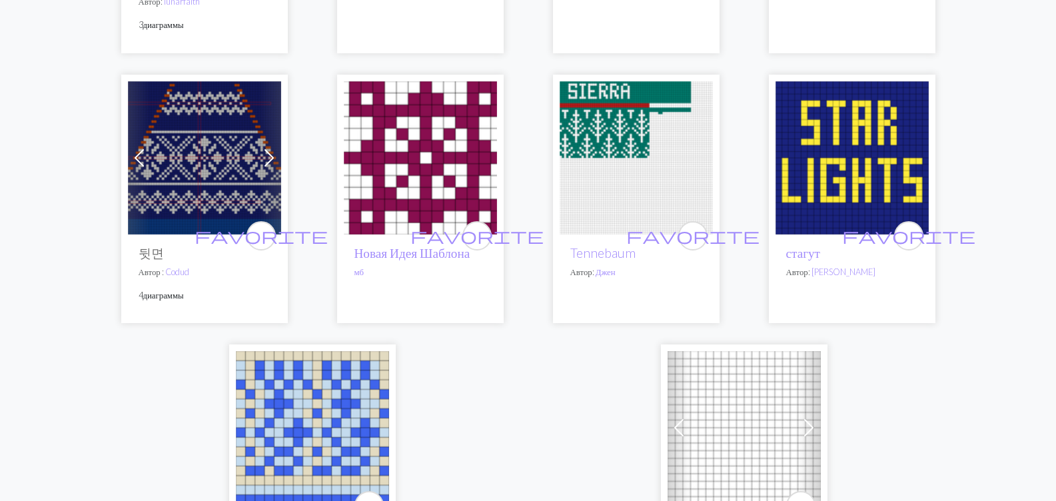
scroll to position [3465, 0]
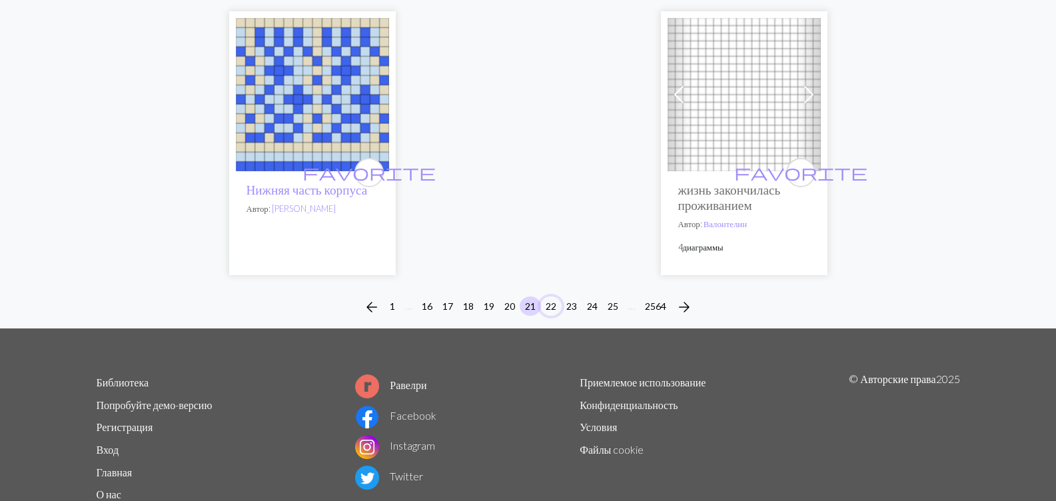
click at [554, 297] on button "22" at bounding box center [550, 306] width 21 height 19
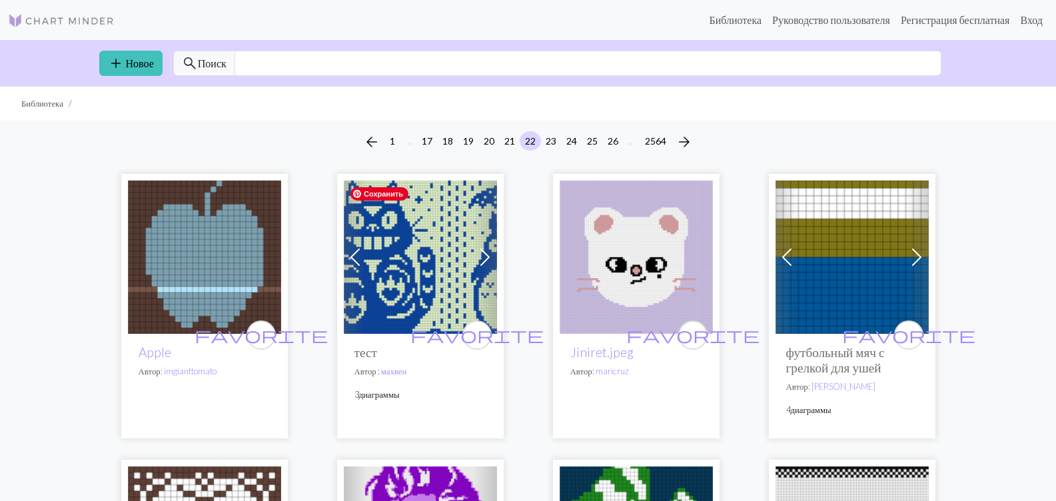
click at [425, 254] on img at bounding box center [420, 257] width 153 height 153
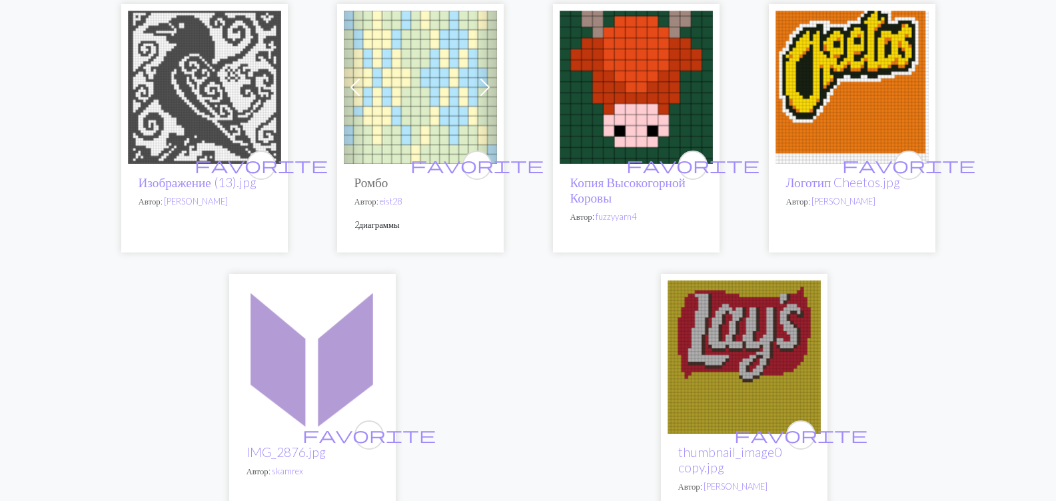
scroll to position [3688, 0]
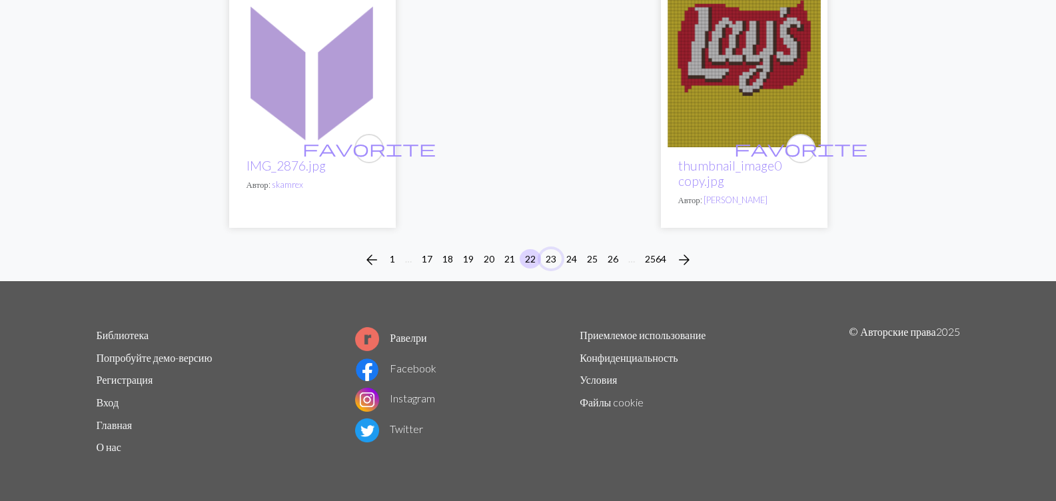
click at [552, 261] on button "23" at bounding box center [550, 258] width 21 height 19
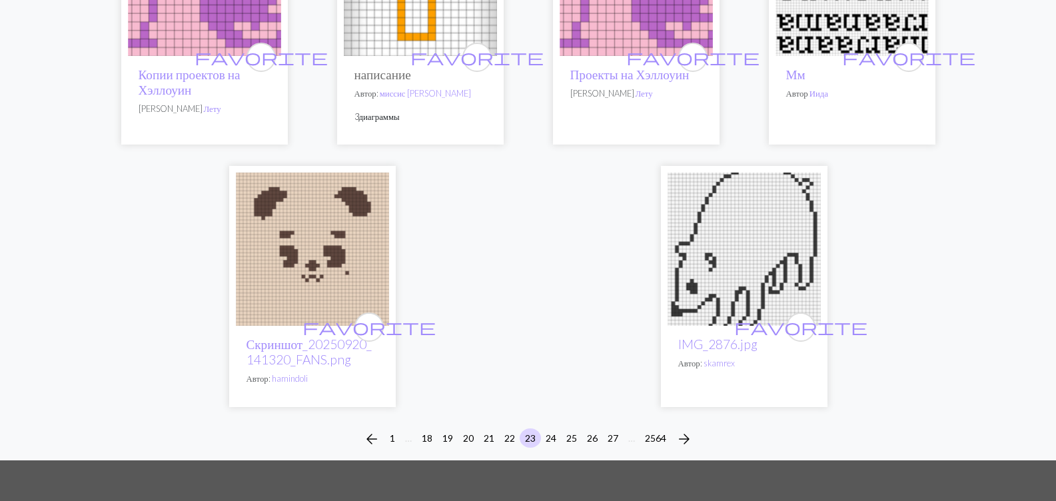
scroll to position [3332, 0]
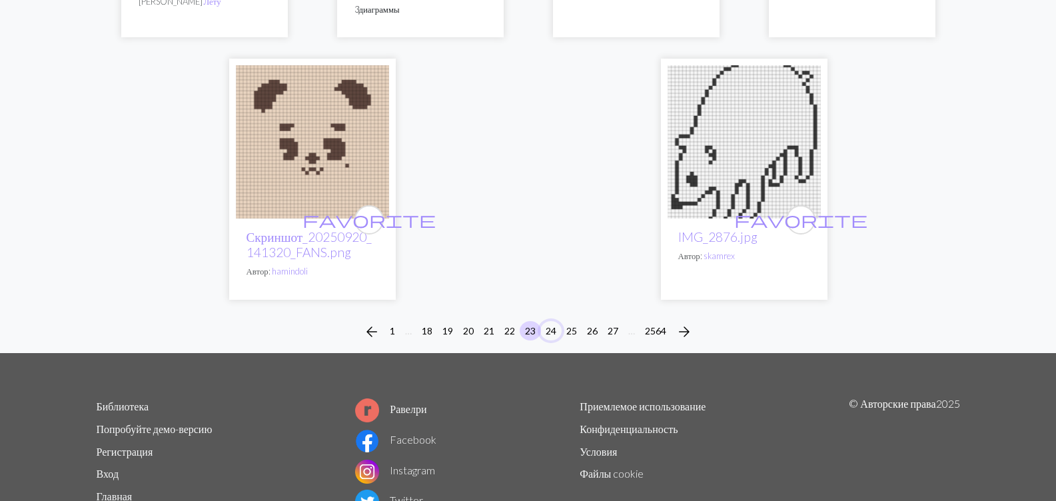
click at [550, 330] on button "24" at bounding box center [550, 330] width 21 height 19
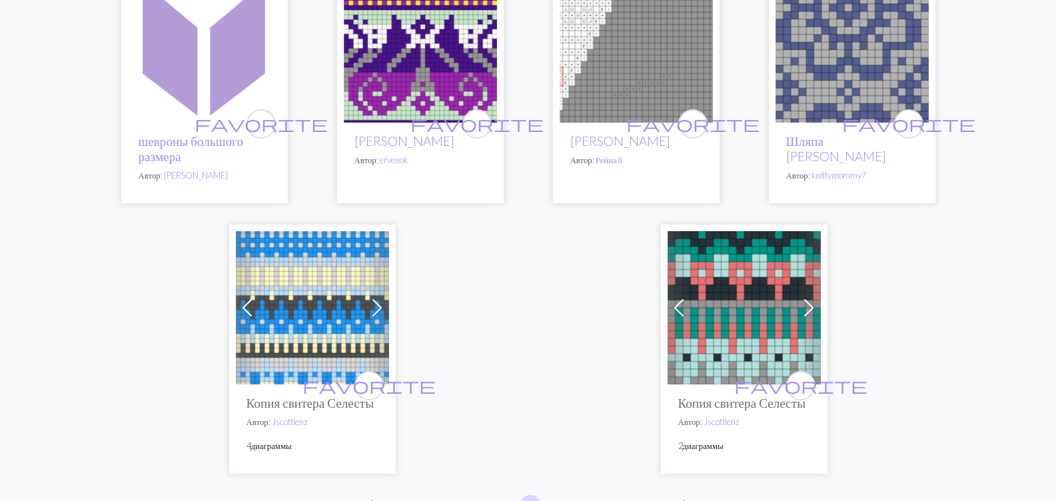
scroll to position [3524, 0]
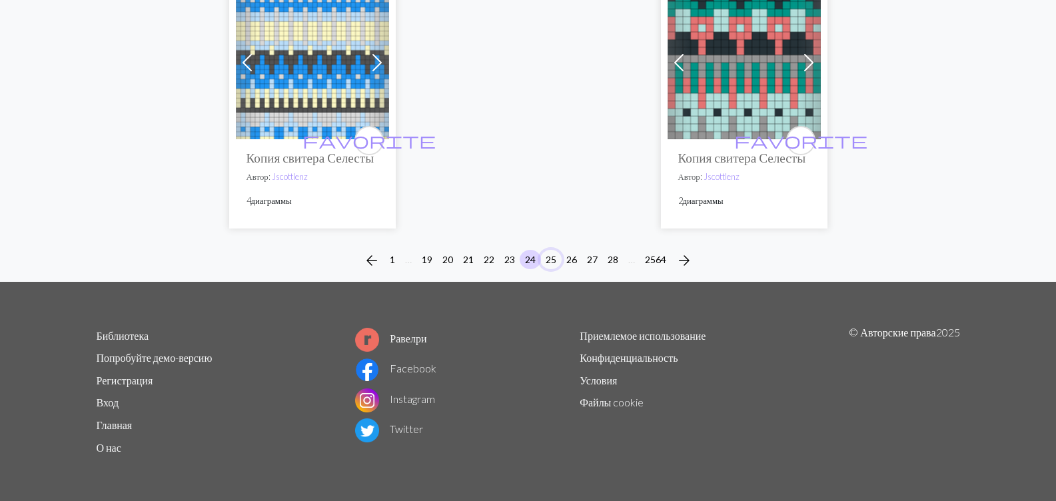
click at [550, 258] on button "25" at bounding box center [550, 259] width 21 height 19
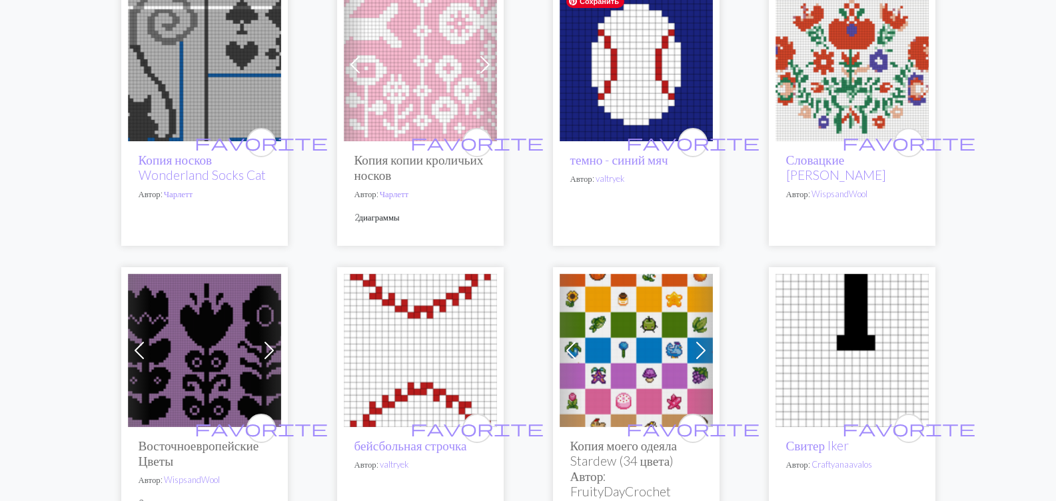
scroll to position [200, 0]
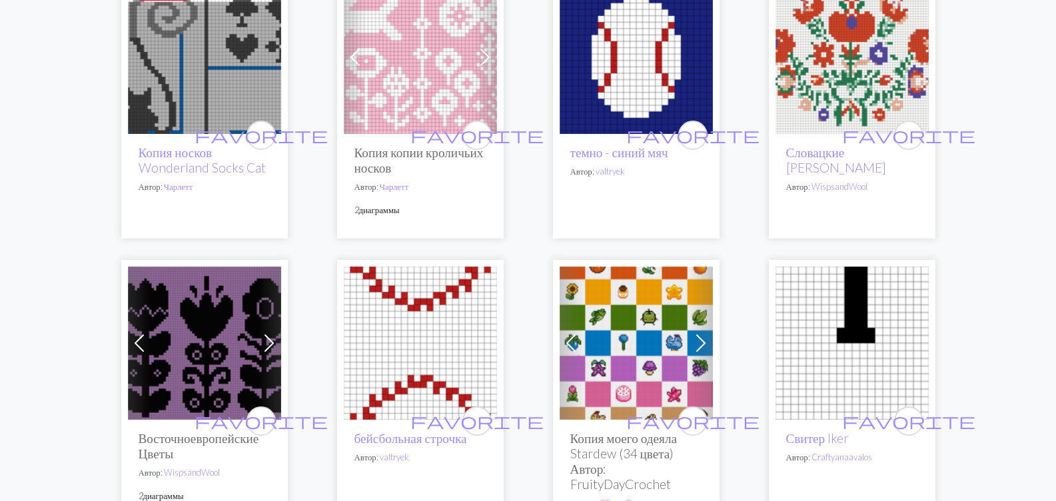
click at [235, 59] on img at bounding box center [204, 57] width 153 height 153
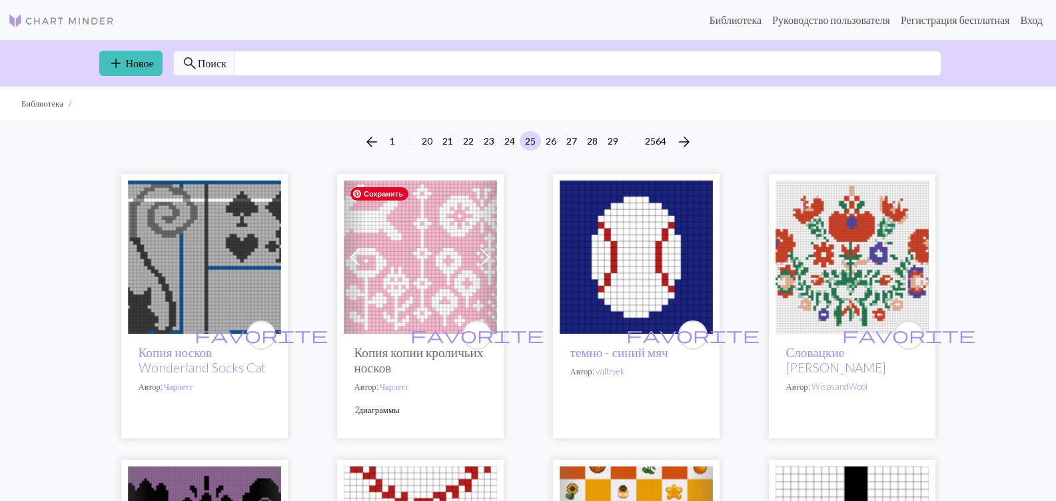
click at [403, 262] on img at bounding box center [420, 257] width 153 height 153
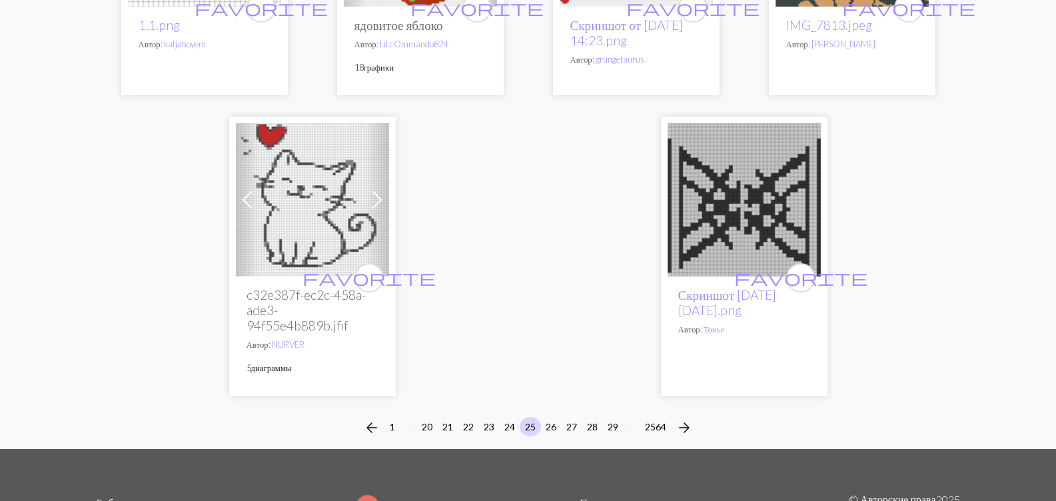
scroll to position [3332, 0]
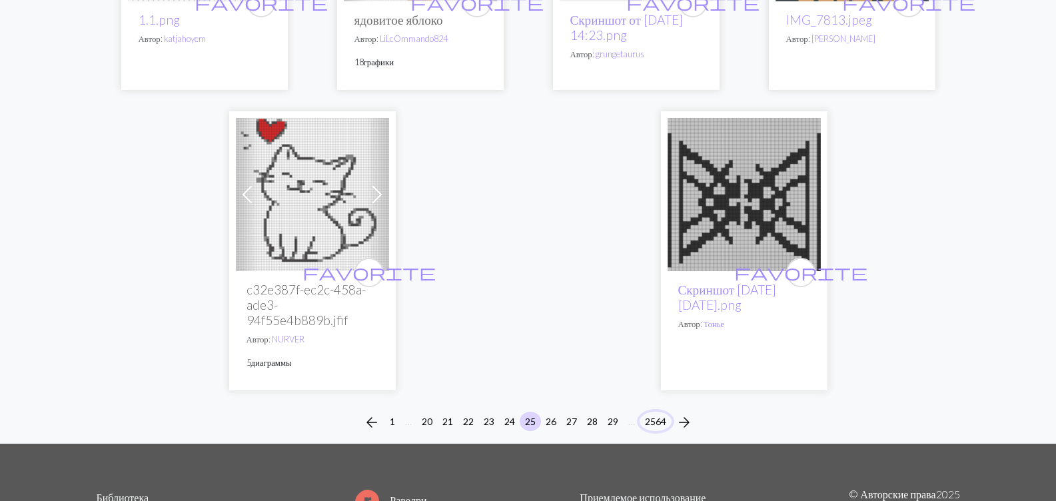
click at [656, 412] on button "2564" at bounding box center [656, 421] width 32 height 19
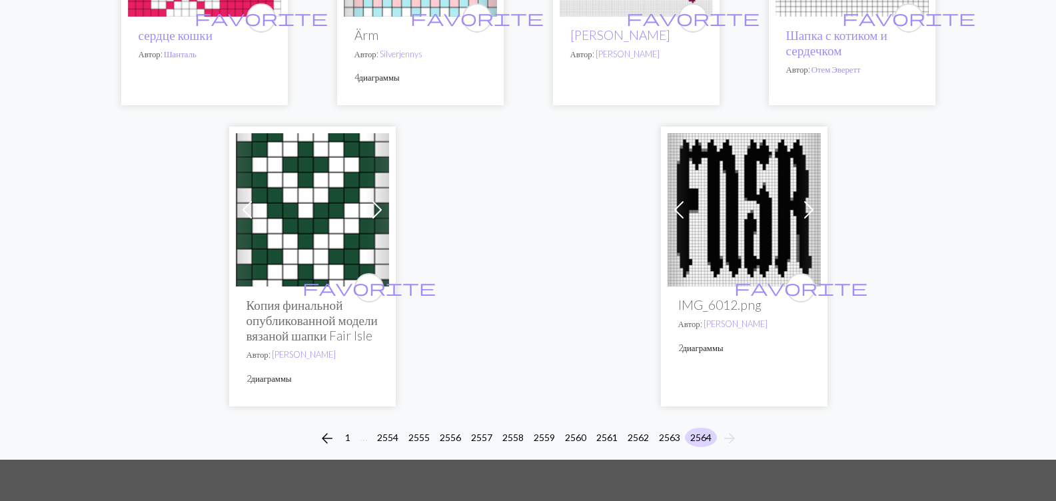
scroll to position [2799, 0]
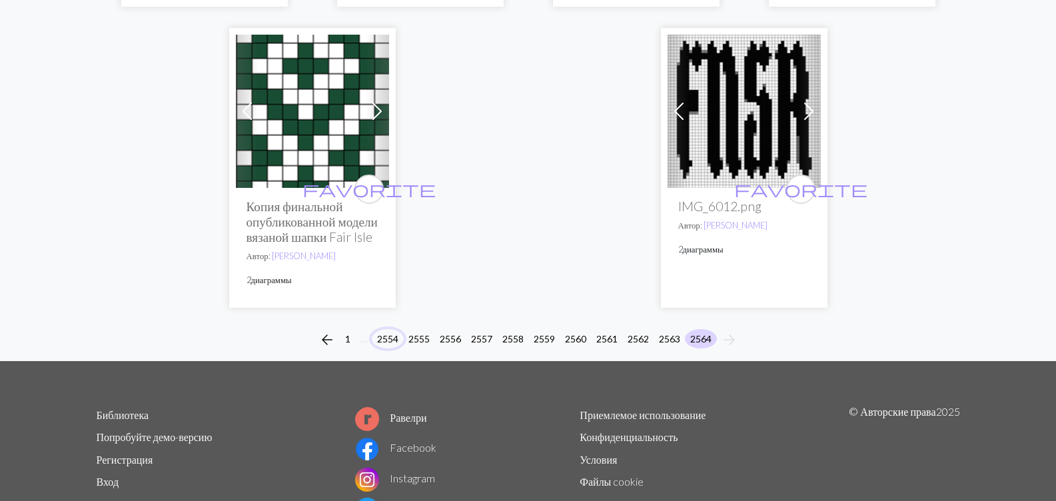
click at [389, 349] on button "2554" at bounding box center [388, 338] width 32 height 19
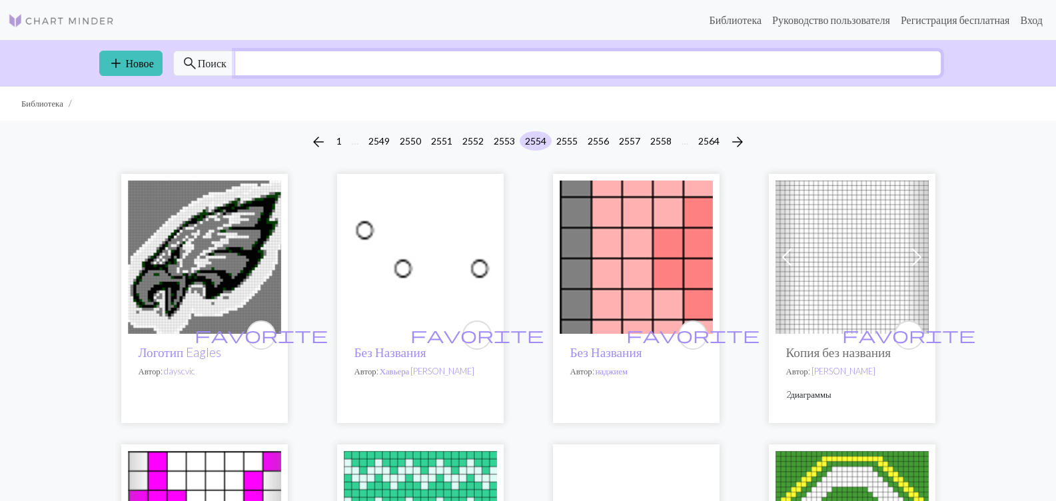
click at [314, 63] on input "text" at bounding box center [588, 63] width 707 height 25
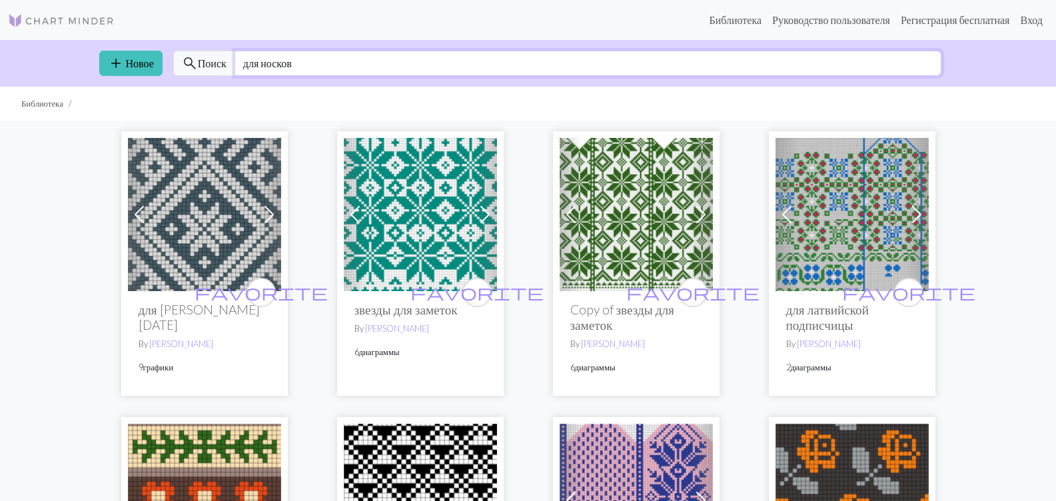
click at [263, 63] on input "для носков" at bounding box center [588, 63] width 707 height 25
click at [243, 63] on input "для носков" at bounding box center [588, 63] width 707 height 25
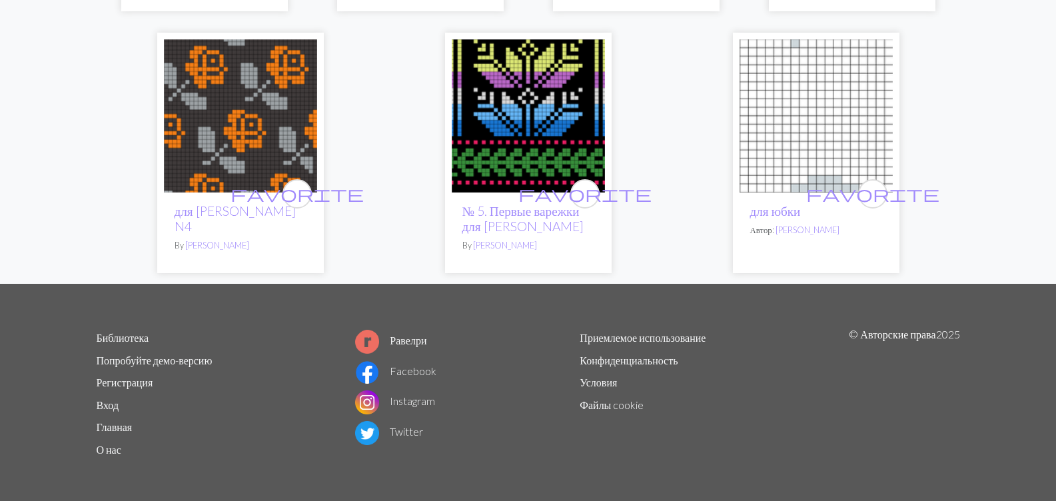
scroll to position [664, 0]
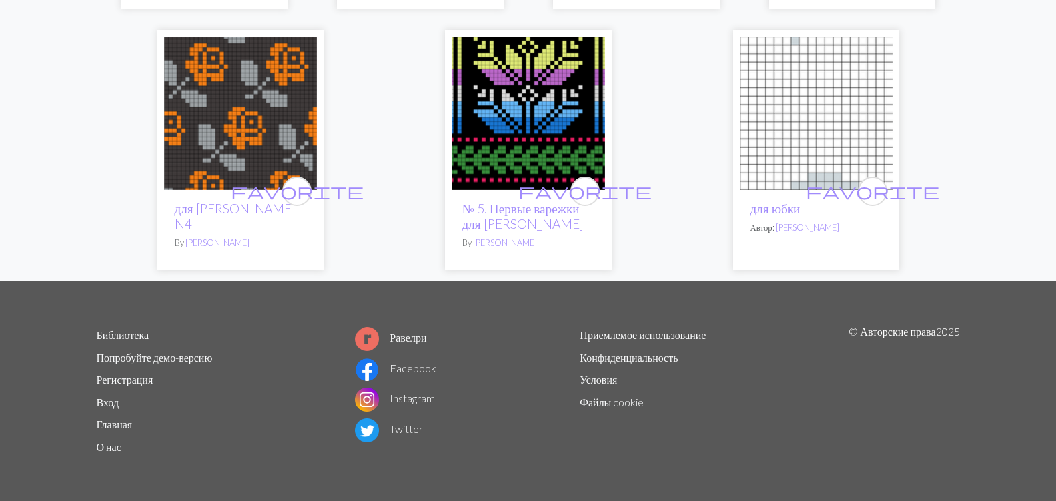
type input "схемы для носков"
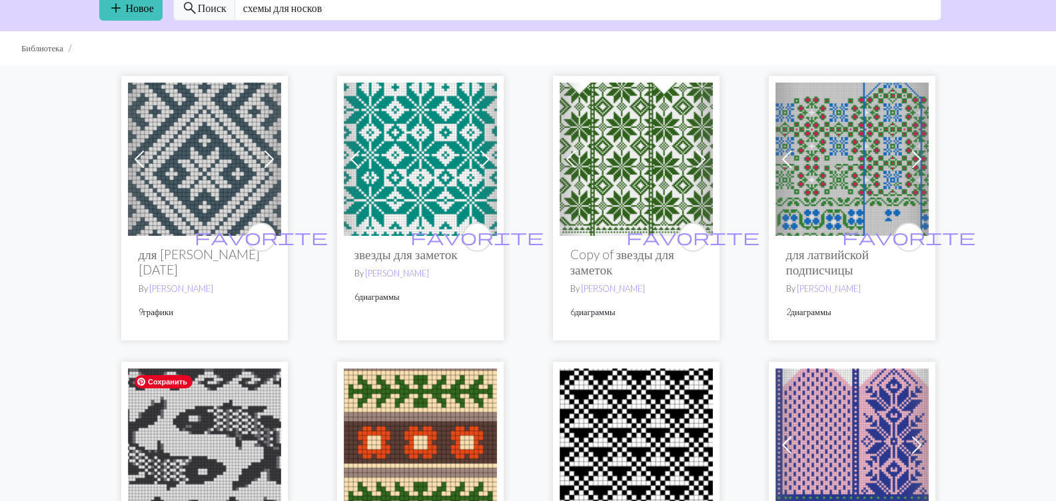
scroll to position [0, 0]
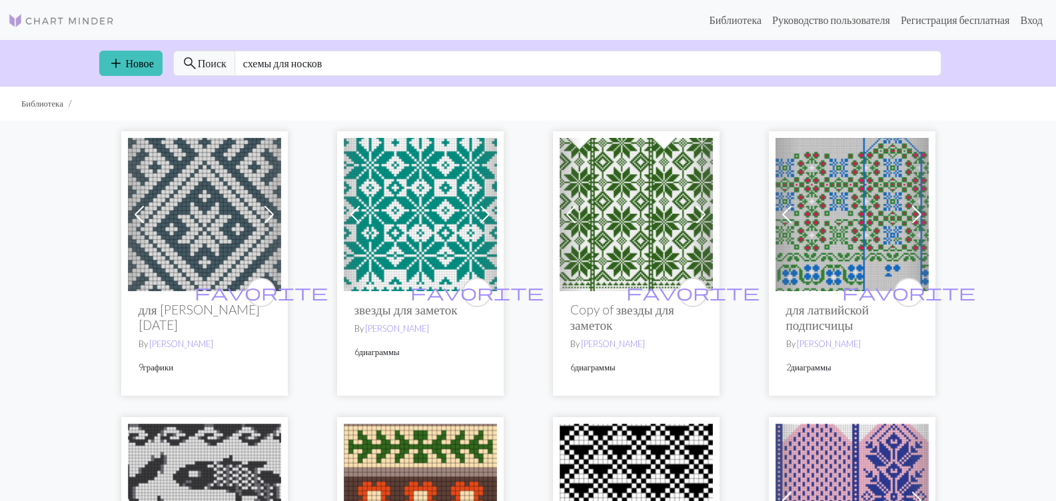
click at [76, 20] on img at bounding box center [61, 21] width 107 height 16
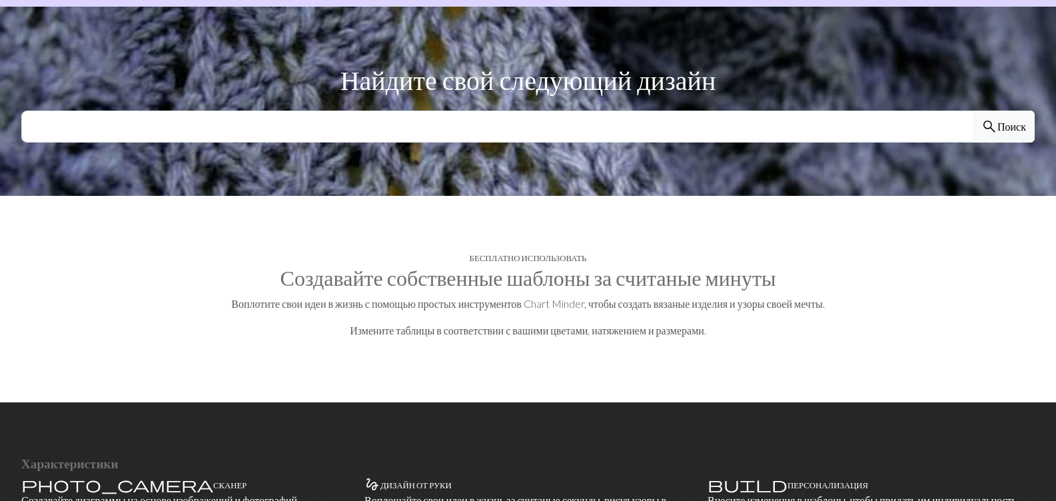
scroll to position [333, 0]
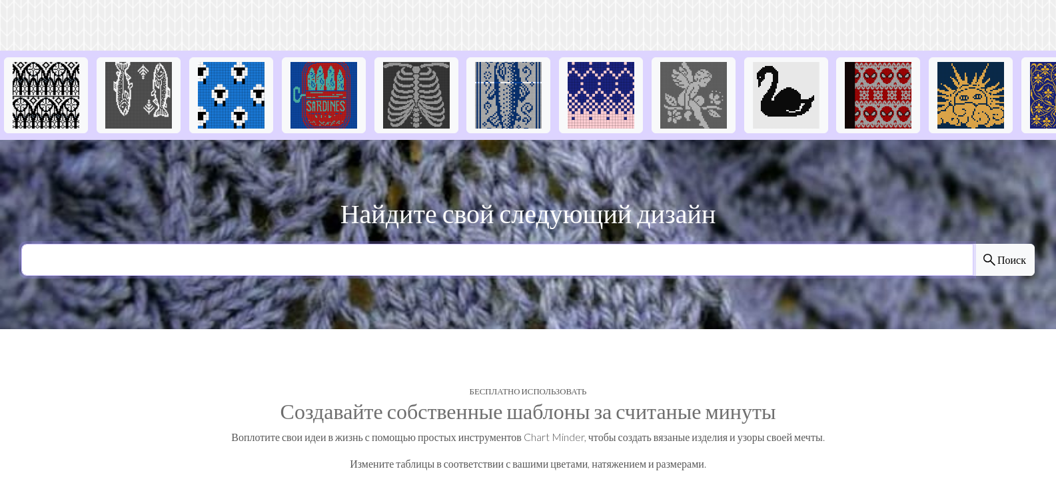
click at [428, 257] on input "text" at bounding box center [497, 260] width 952 height 32
type input "схемы носков"
click at [1012, 255] on ya-tr-span "Поиск" at bounding box center [1012, 259] width 29 height 13
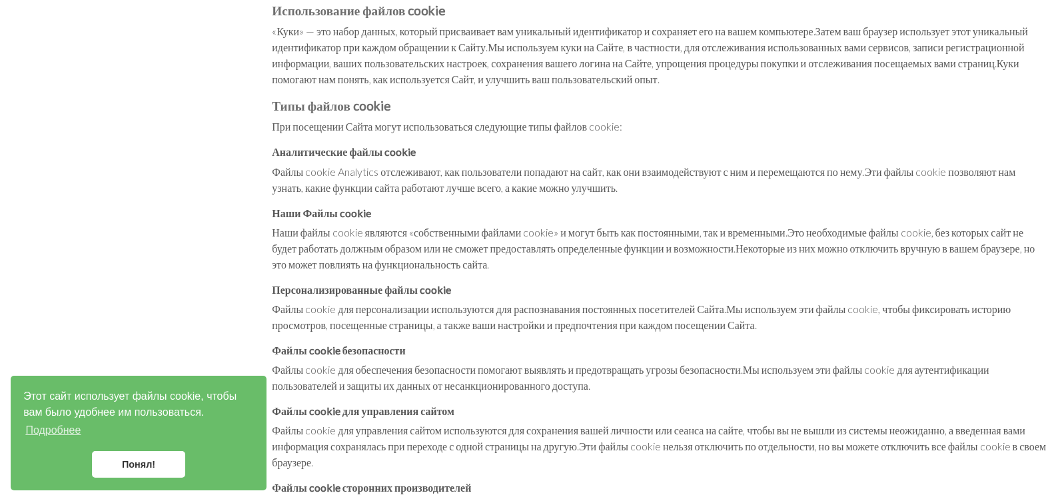
scroll to position [333, 0]
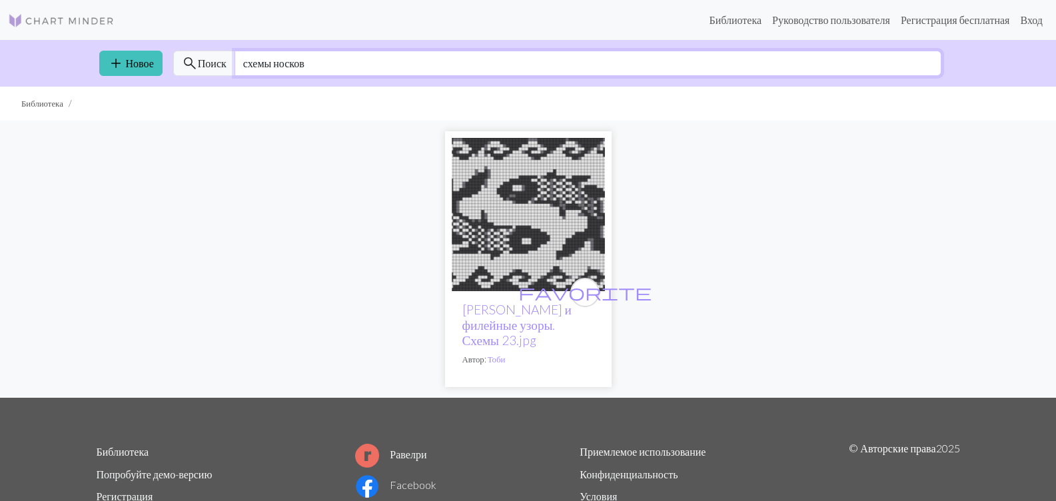
click at [325, 65] on input "схемы носков" at bounding box center [588, 63] width 707 height 25
drag, startPoint x: 325, startPoint y: 65, endPoint x: 247, endPoint y: 64, distance: 77.3
click at [247, 64] on input "схемы носков" at bounding box center [588, 63] width 707 height 25
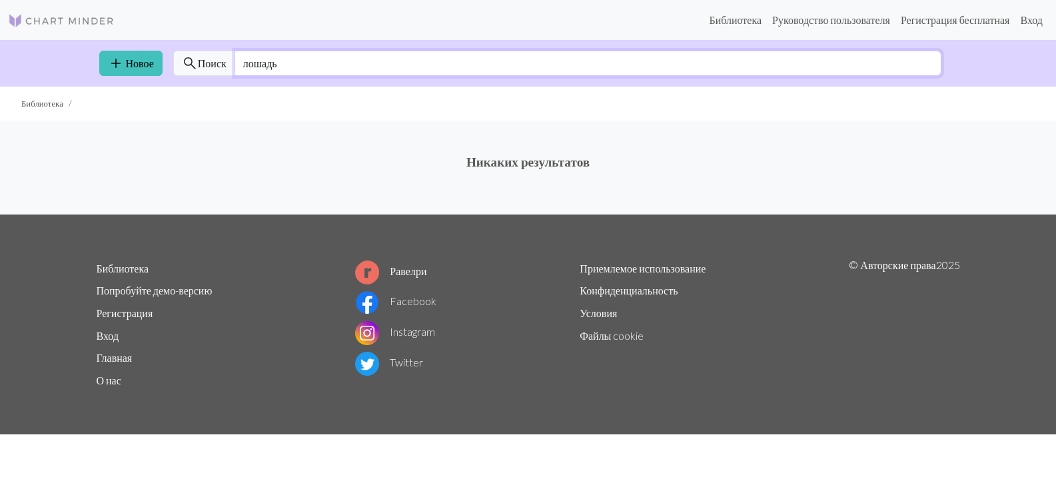
drag, startPoint x: 294, startPoint y: 65, endPoint x: 245, endPoint y: 61, distance: 48.9
click at [245, 61] on input "лошадь" at bounding box center [588, 63] width 707 height 25
drag, startPoint x: 243, startPoint y: 63, endPoint x: 285, endPoint y: 63, distance: 42.0
click at [285, 63] on input "лошадь" at bounding box center [588, 63] width 707 height 25
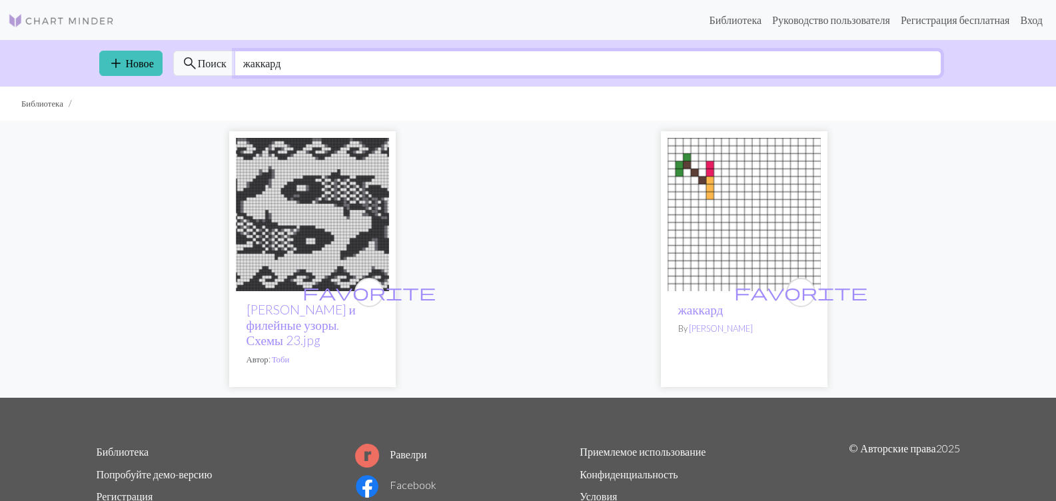
type input "жаккард"
click at [77, 24] on img at bounding box center [61, 21] width 107 height 16
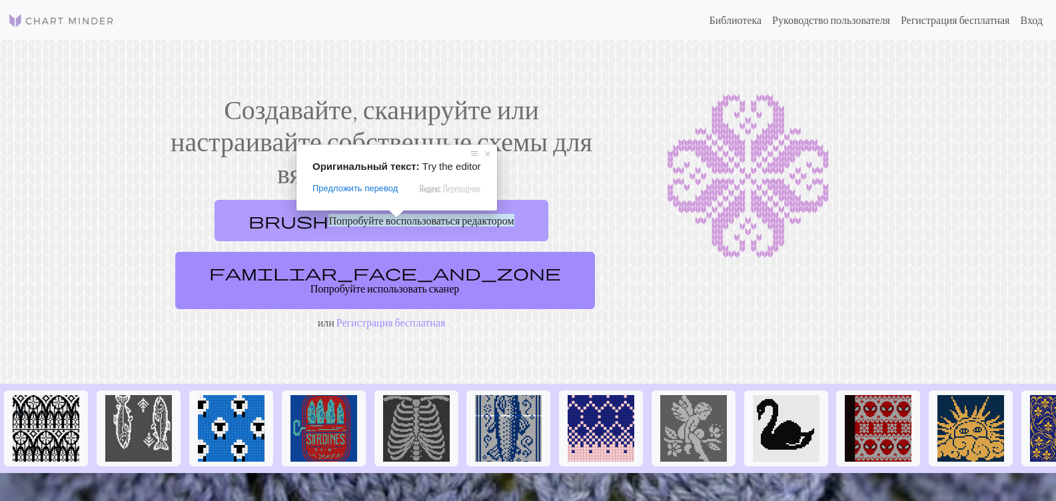
click at [396, 218] on span at bounding box center [396, 214] width 17 height 8
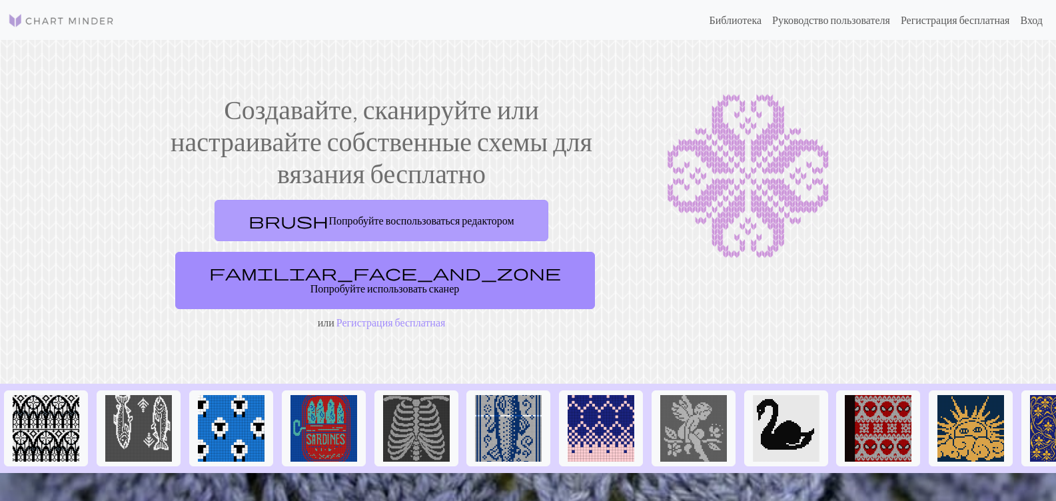
click at [486, 226] on link "brush Попробуйте воспользоваться редактором" at bounding box center [381, 220] width 333 height 41
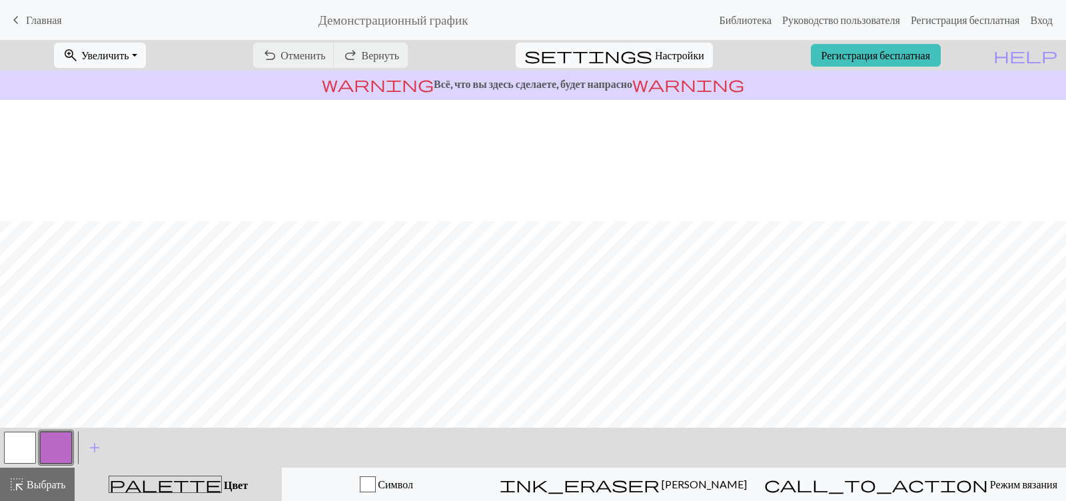
scroll to position [133, 0]
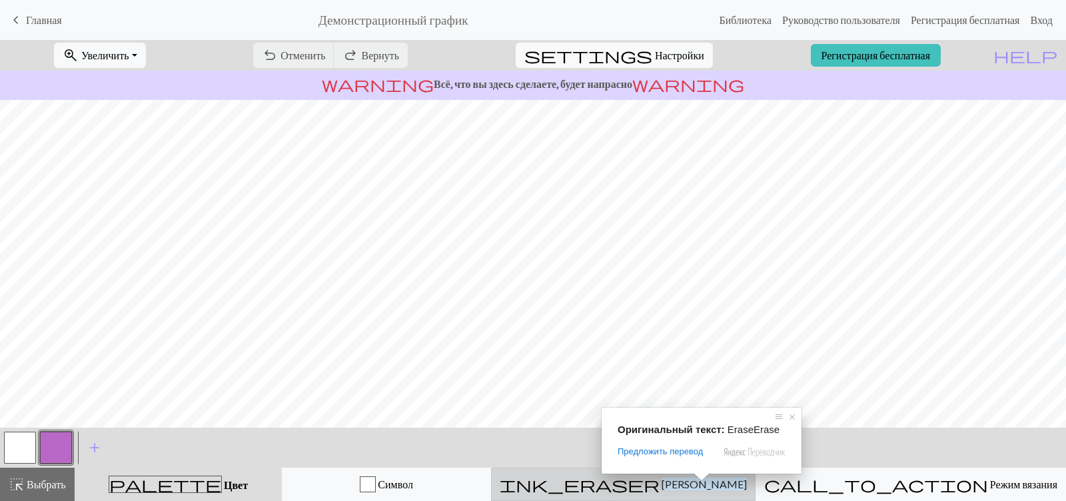
click at [702, 486] on ya-tr-span "[PERSON_NAME]" at bounding box center [704, 484] width 85 height 13
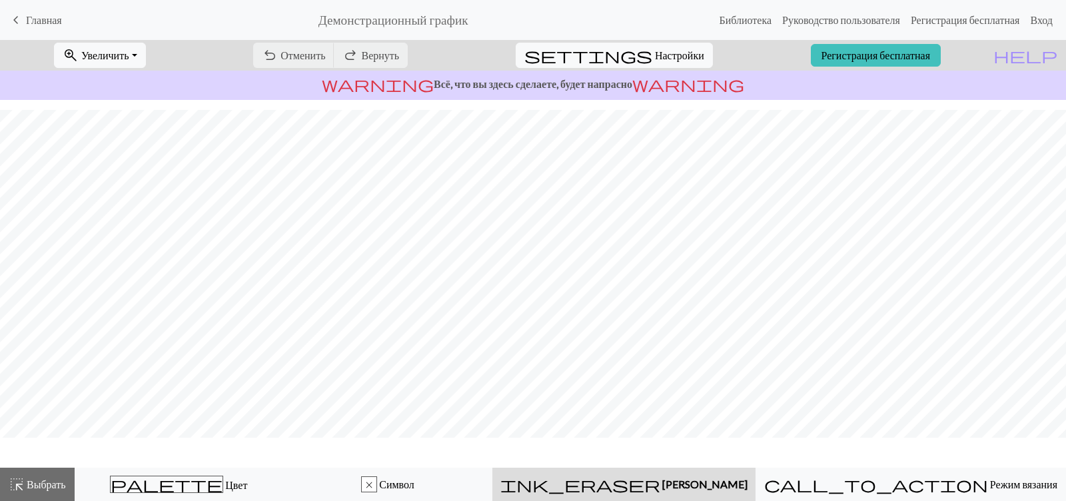
scroll to position [129, 0]
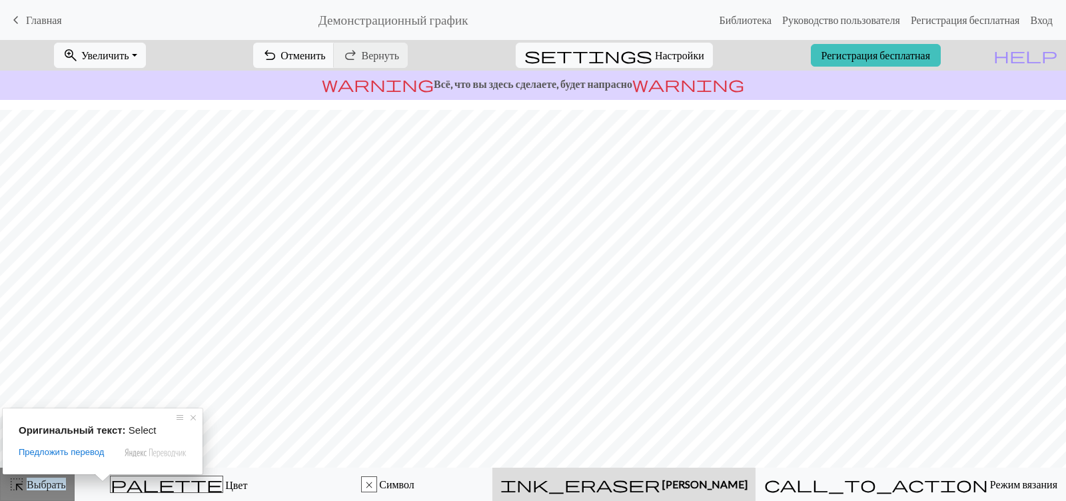
click at [59, 483] on ya-tr-span "Выбрать" at bounding box center [46, 484] width 39 height 13
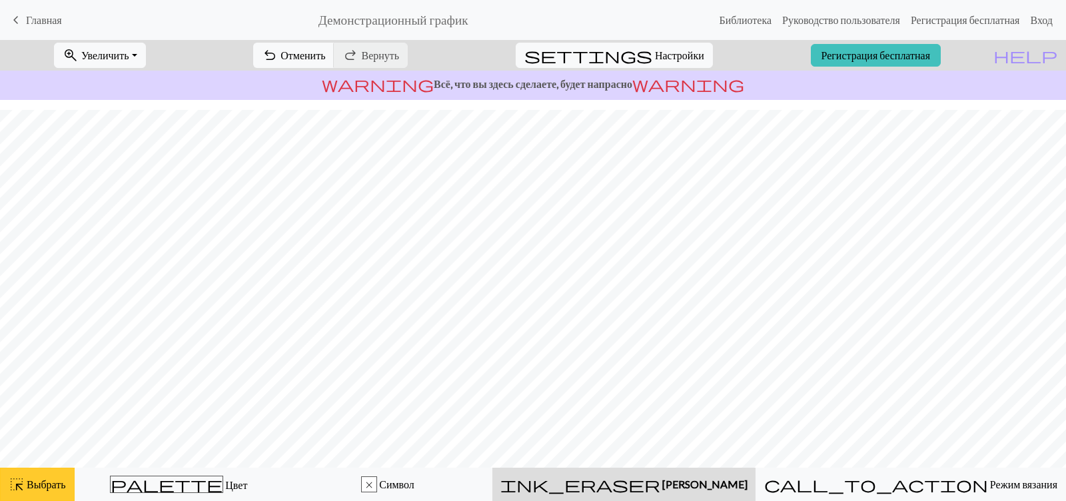
click at [20, 490] on span "highlight_alt" at bounding box center [17, 484] width 16 height 19
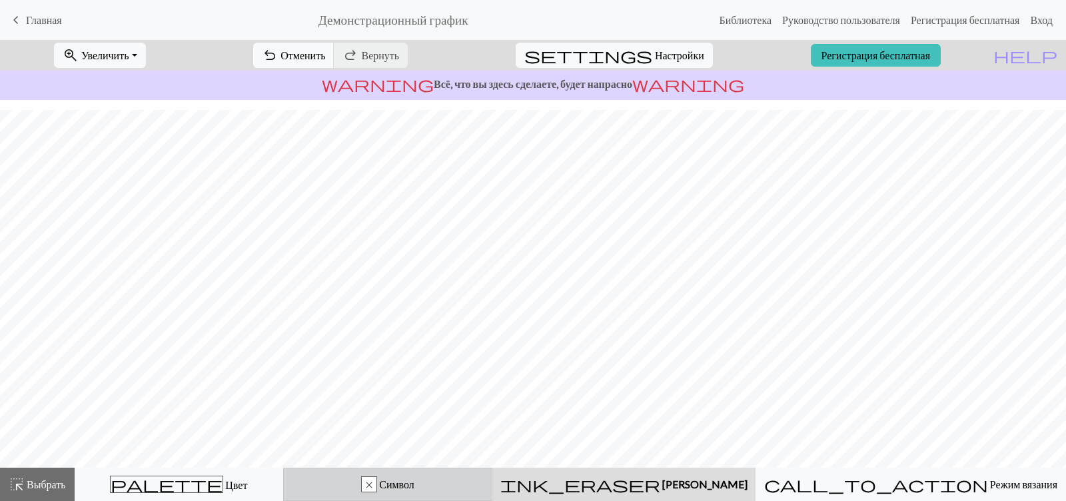
click at [369, 486] on div "x Символ" at bounding box center [388, 484] width 192 height 16
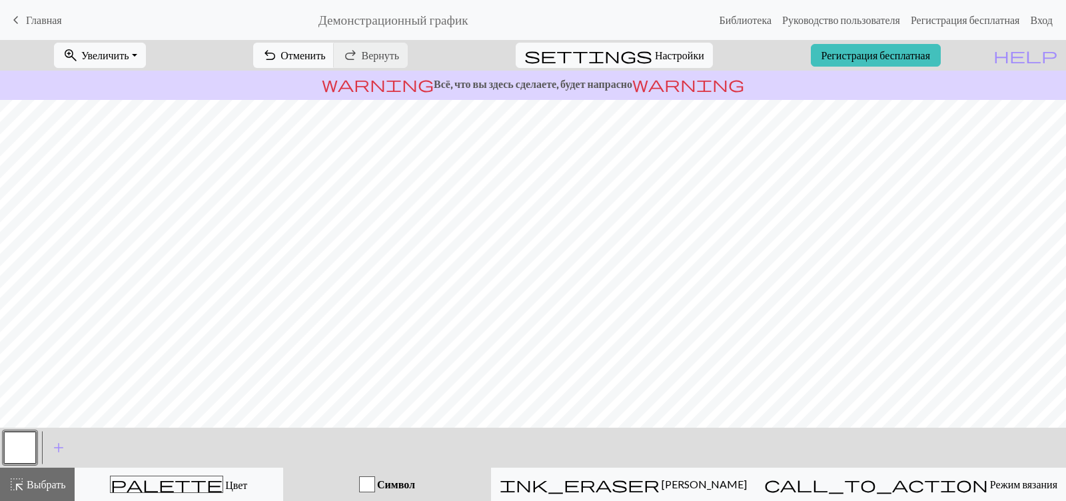
click at [456, 490] on div "Символ" at bounding box center [387, 484] width 192 height 16
click at [685, 60] on ya-tr-span "Настройки" at bounding box center [679, 55] width 49 height 13
select select "aran"
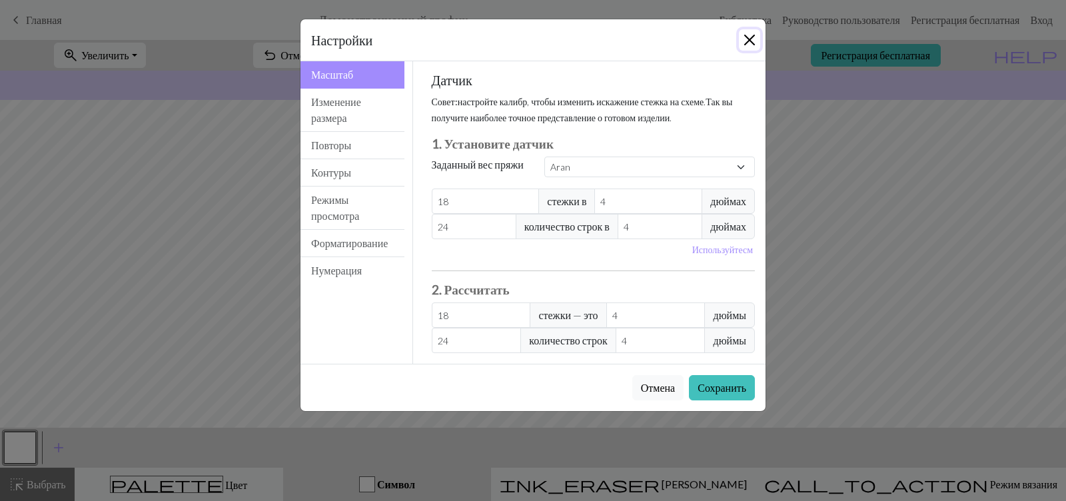
click at [752, 44] on button "Закрыть" at bounding box center [749, 39] width 21 height 21
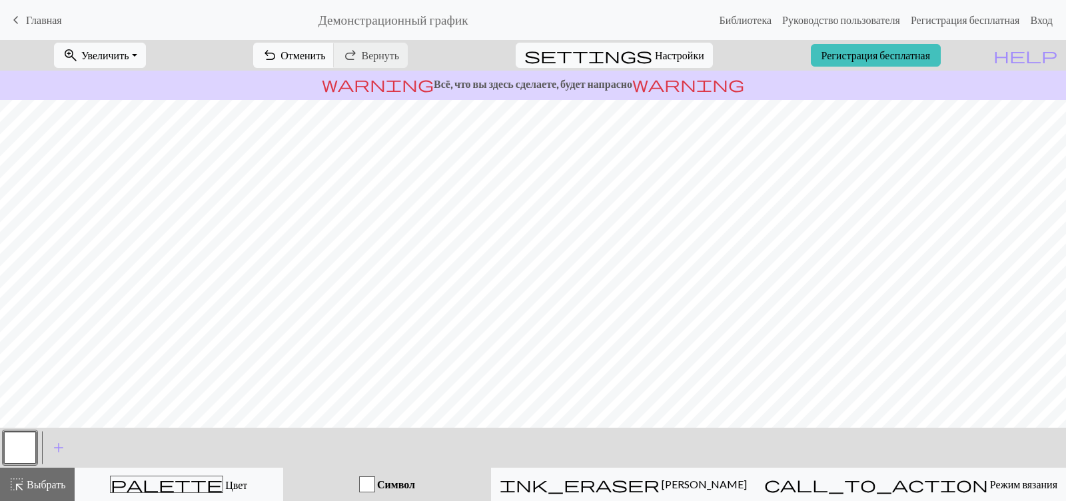
click at [13, 447] on button "button" at bounding box center [20, 448] width 32 height 32
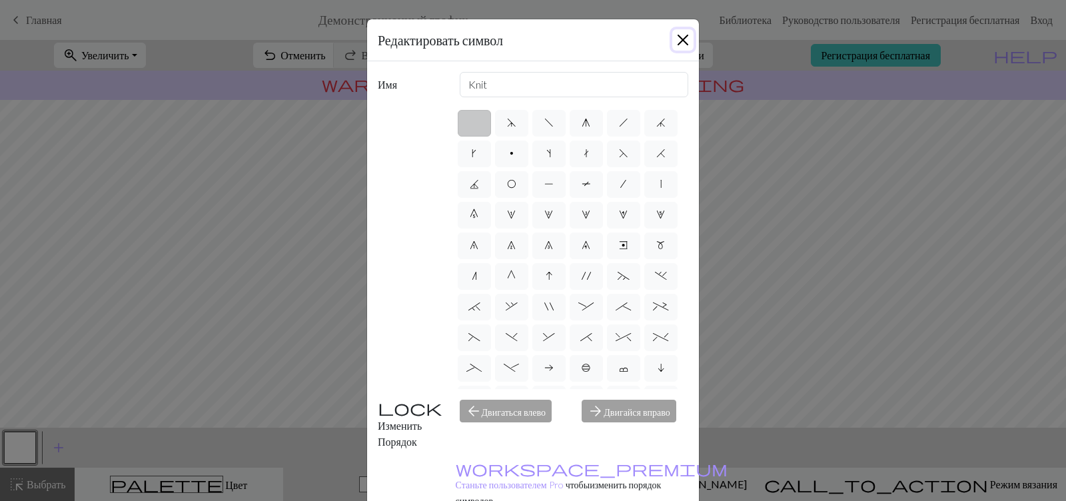
click at [681, 39] on button "Закрыть" at bounding box center [682, 39] width 21 height 21
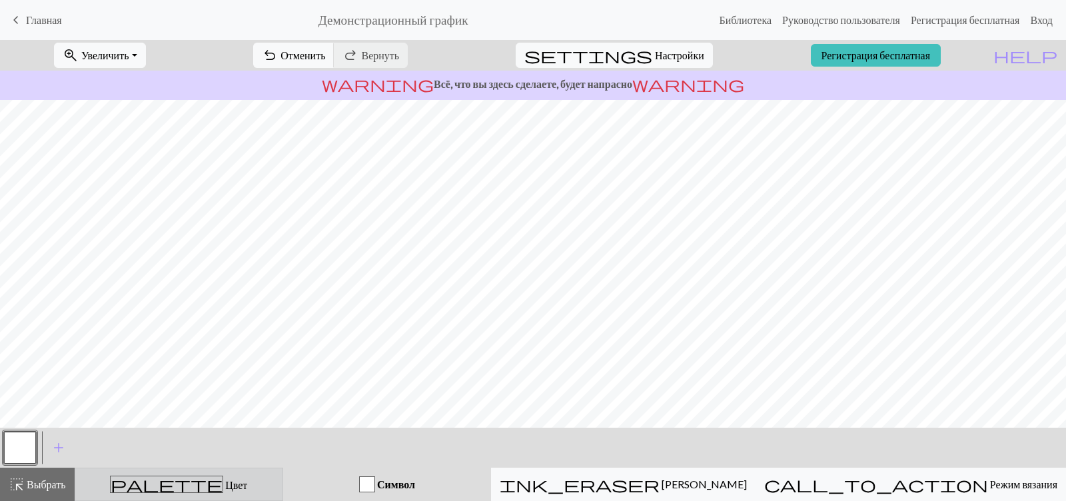
click at [186, 489] on span "palette" at bounding box center [167, 484] width 112 height 19
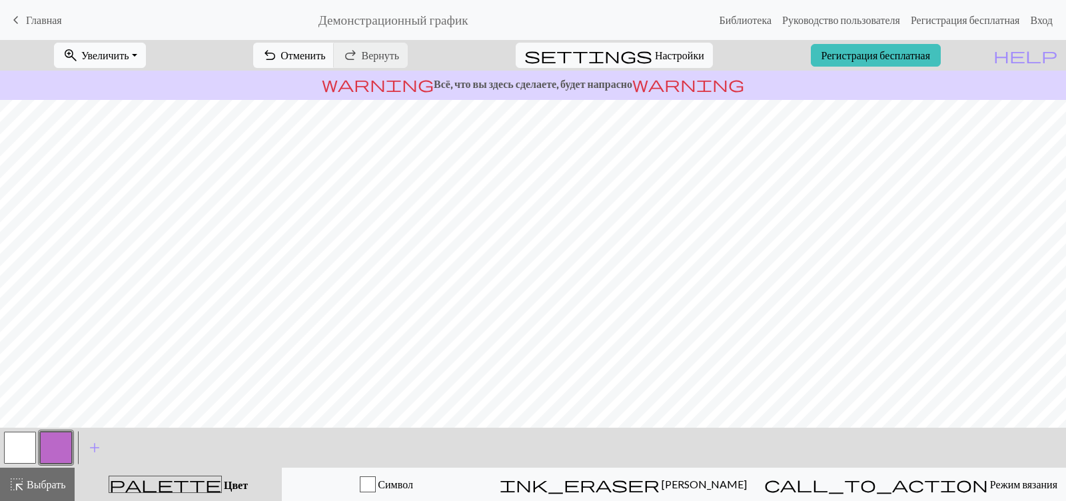
click at [146, 58] on button "zoom_in Увеличить Увеличить" at bounding box center [100, 55] width 92 height 25
click at [233, 66] on div "zoom_in Увеличить Увеличить Подходит для всех Подходит по ширине Подходит по вы…" at bounding box center [492, 55] width 985 height 31
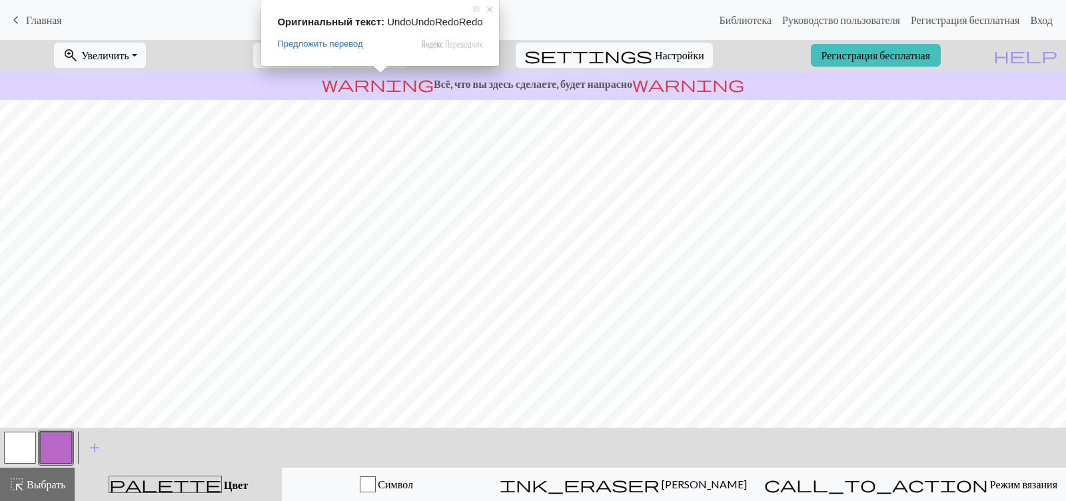
click at [376, 61] on div "Оригинальный текст: UndoUndoRedoRedo Предложить перевод Отправить Спасибо, пере…" at bounding box center [379, 33] width 237 height 66
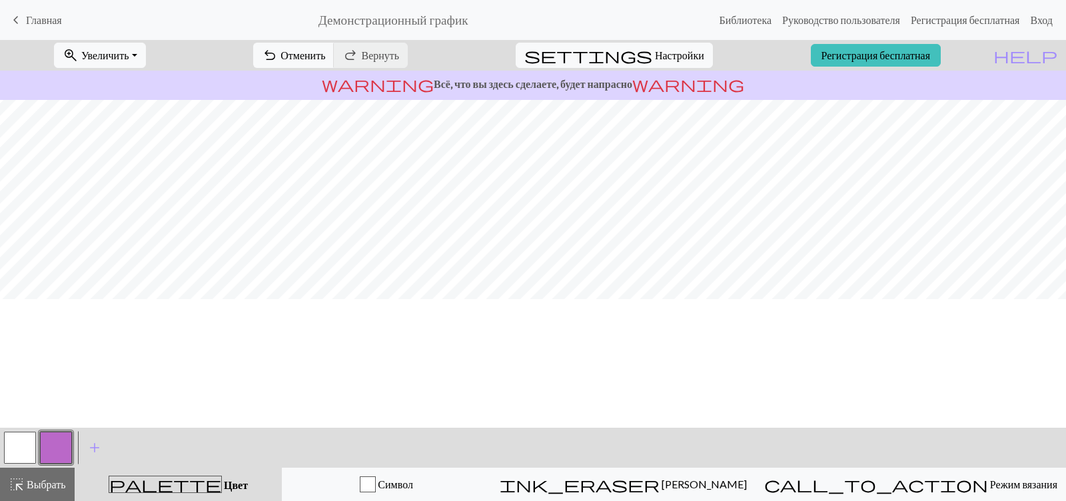
scroll to position [0, 0]
click at [325, 57] on ya-tr-span "Отменить" at bounding box center [303, 55] width 45 height 13
click at [359, 57] on div "undo Отменить Отменить redo Вернуть Вернуть" at bounding box center [330, 55] width 175 height 31
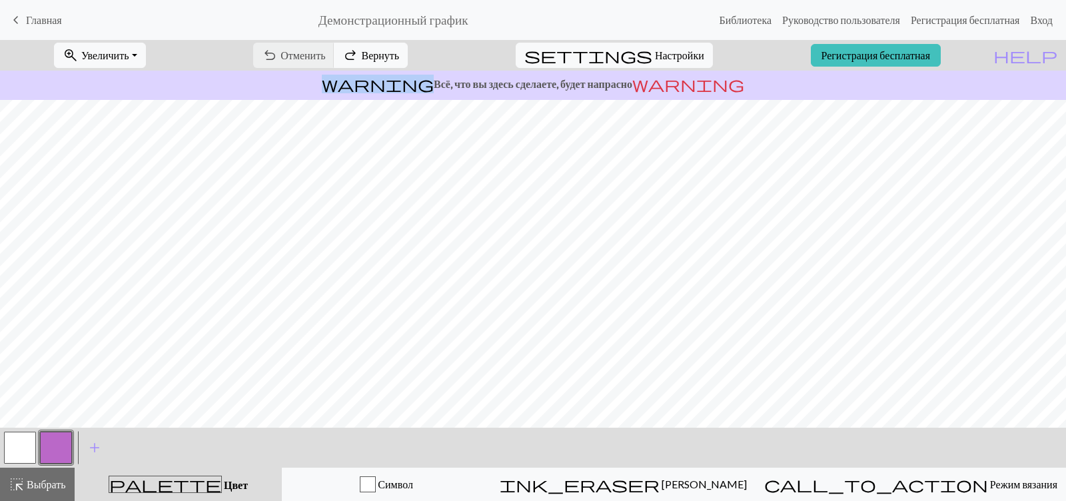
click at [359, 57] on div "undo Отменить Отменить redo Вернуть Вернуть" at bounding box center [330, 55] width 175 height 31
click at [21, 446] on button "button" at bounding box center [20, 448] width 32 height 32
click at [20, 457] on button "button" at bounding box center [20, 448] width 32 height 32
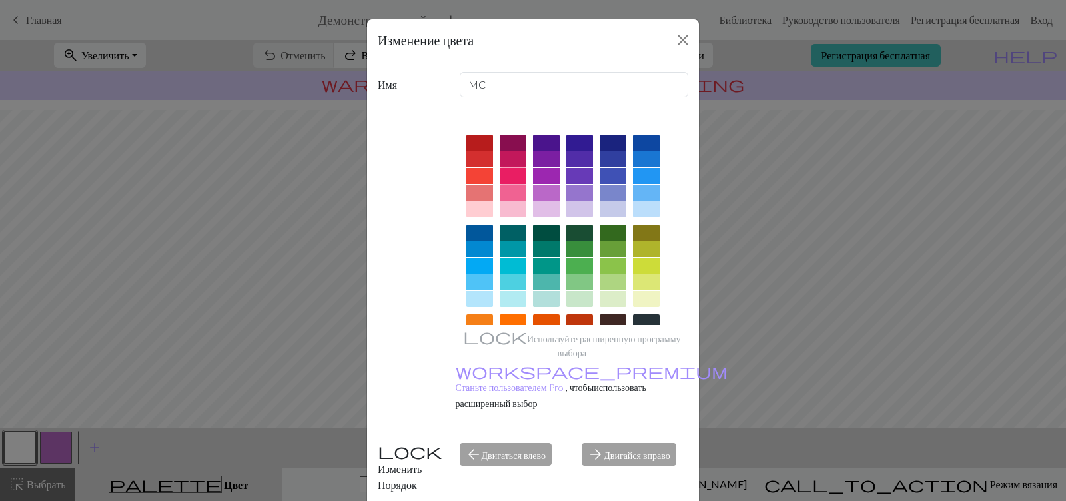
click at [514, 178] on div at bounding box center [513, 176] width 27 height 16
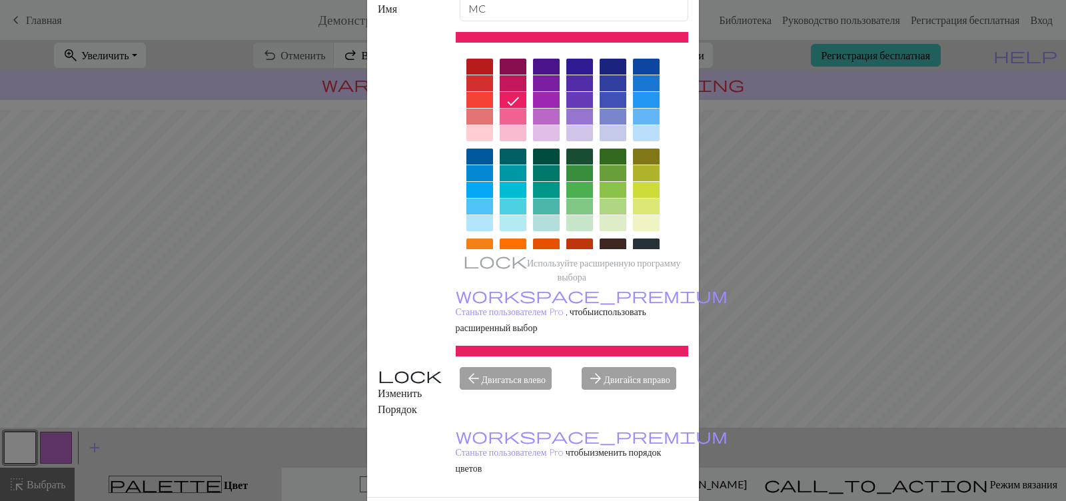
scroll to position [77, 0]
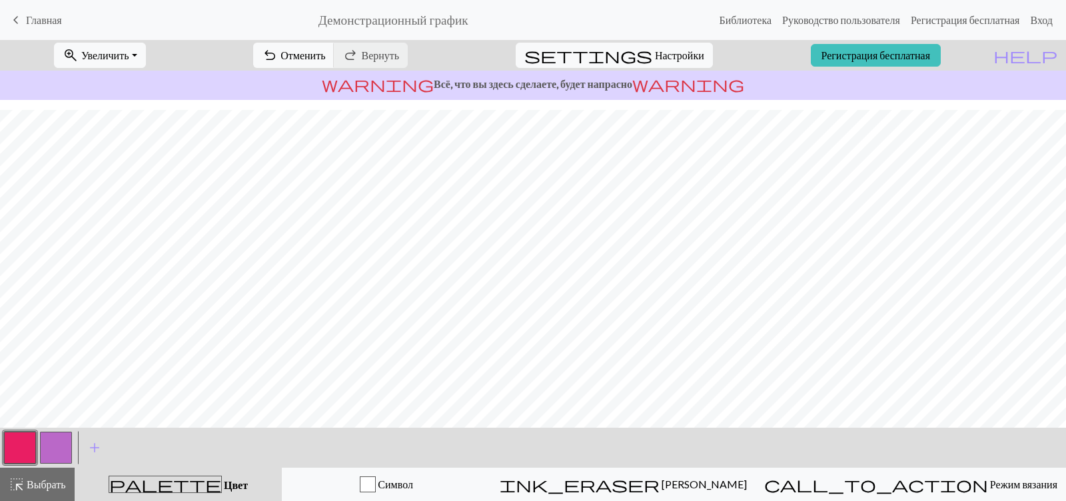
click at [29, 447] on button "button" at bounding box center [20, 448] width 32 height 32
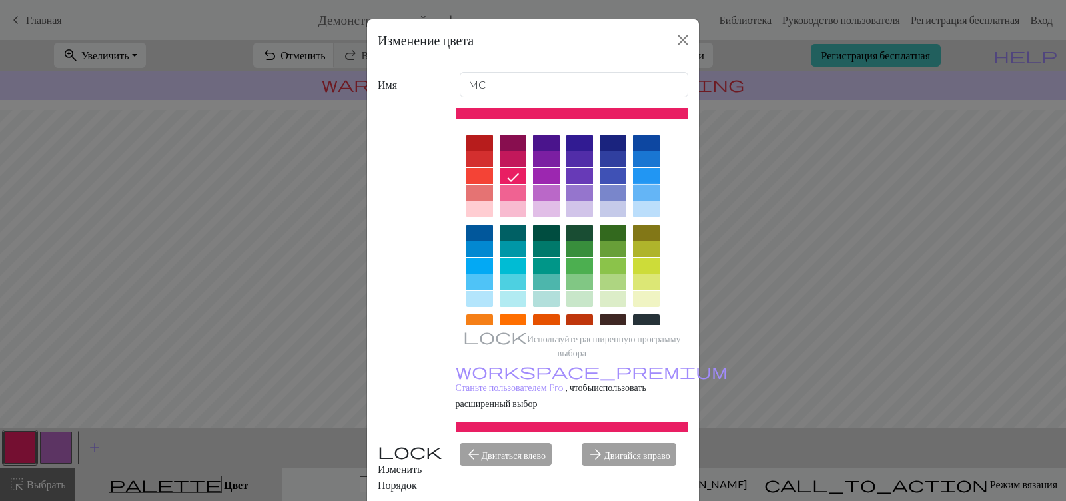
click at [648, 185] on div at bounding box center [646, 193] width 27 height 16
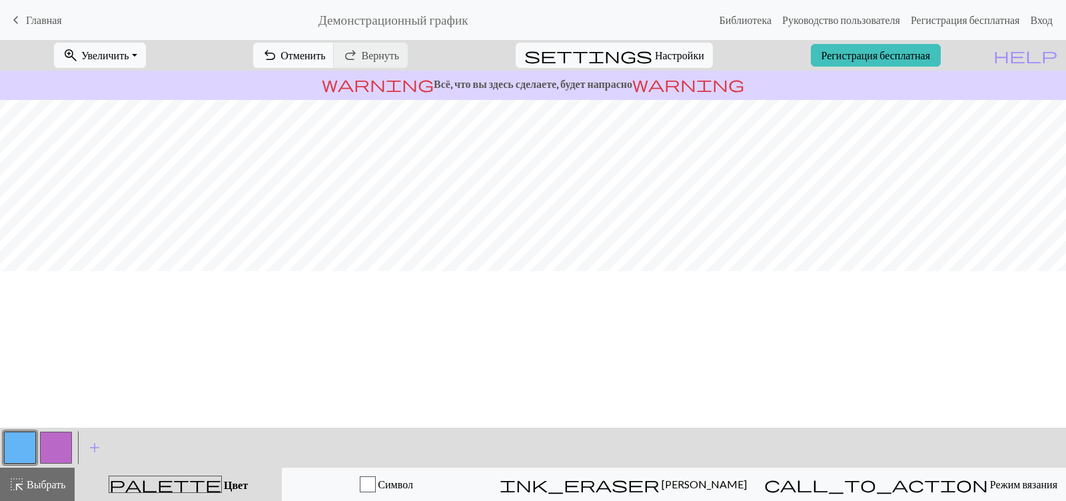
scroll to position [0, 0]
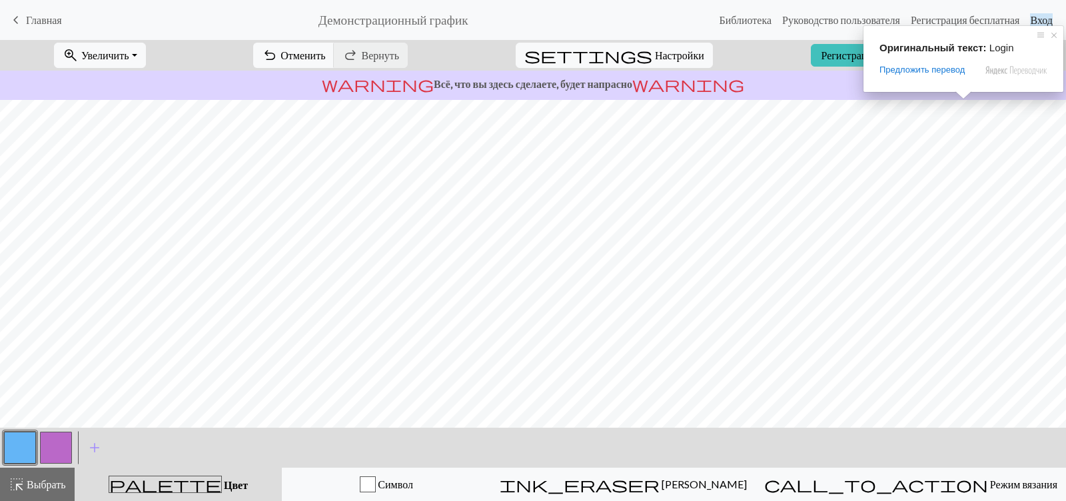
click at [1050, 22] on ya-tr-span "Вход" at bounding box center [1041, 19] width 23 height 13
